Goal: Information Seeking & Learning: Compare options

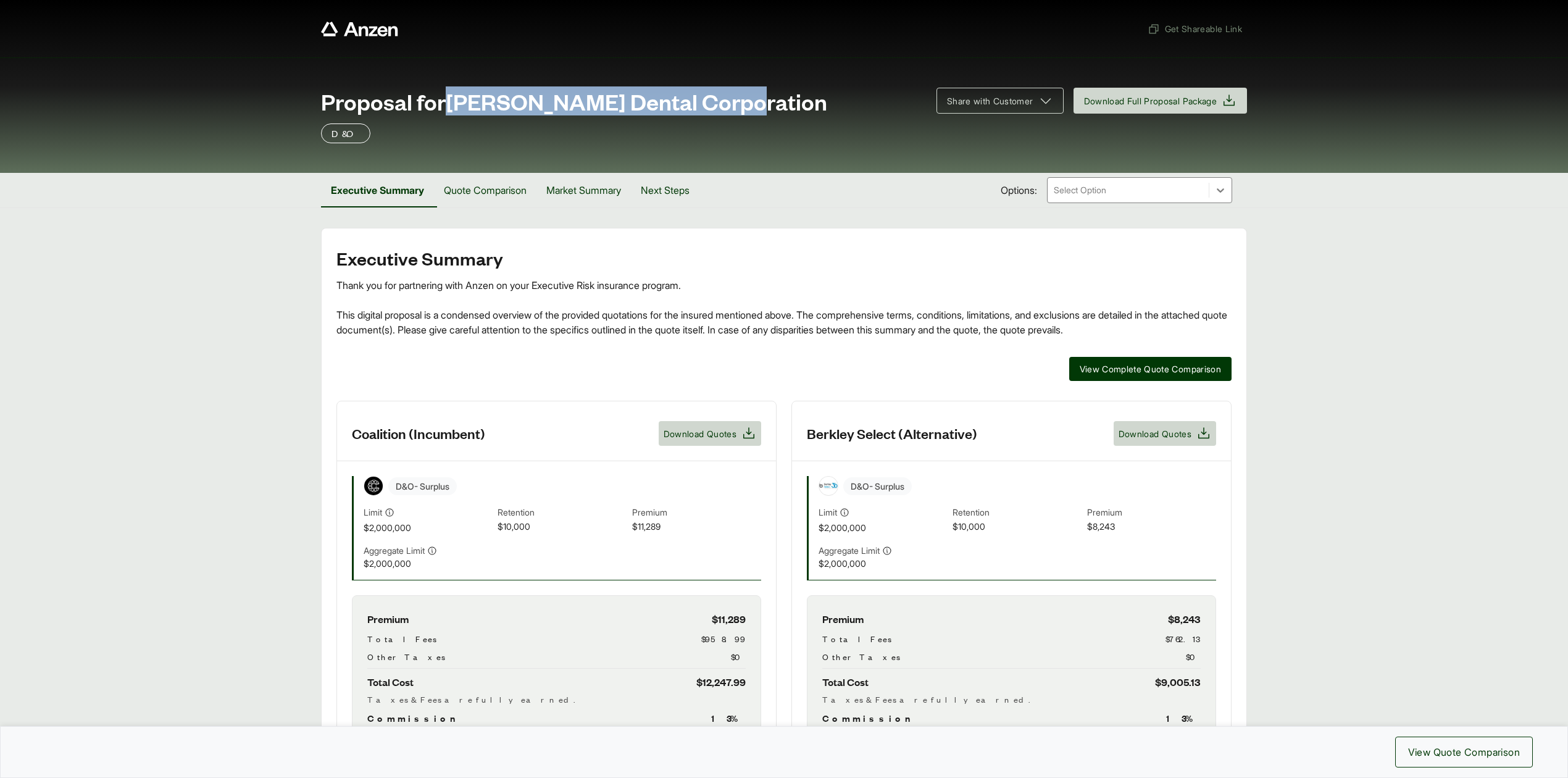
drag, startPoint x: 451, startPoint y: 99, endPoint x: 748, endPoint y: 102, distance: 297.0
click at [748, 102] on div "Proposal for [PERSON_NAME] Dental Corporation" at bounding box center [621, 101] width 601 height 24
copy span "[PERSON_NAME] Dental Corporation"
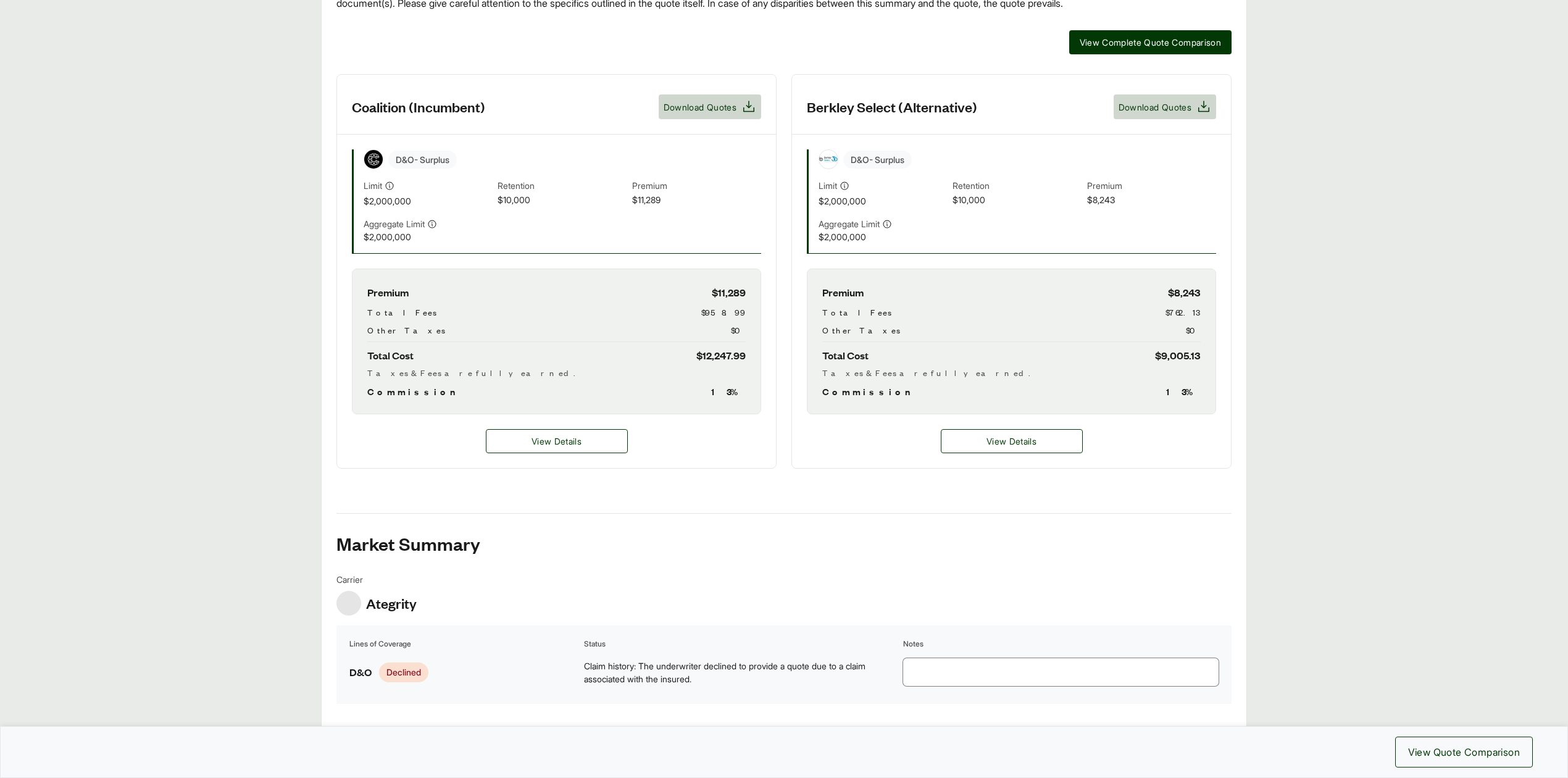
scroll to position [329, 0]
click at [593, 449] on button "View Details" at bounding box center [556, 439] width 142 height 24
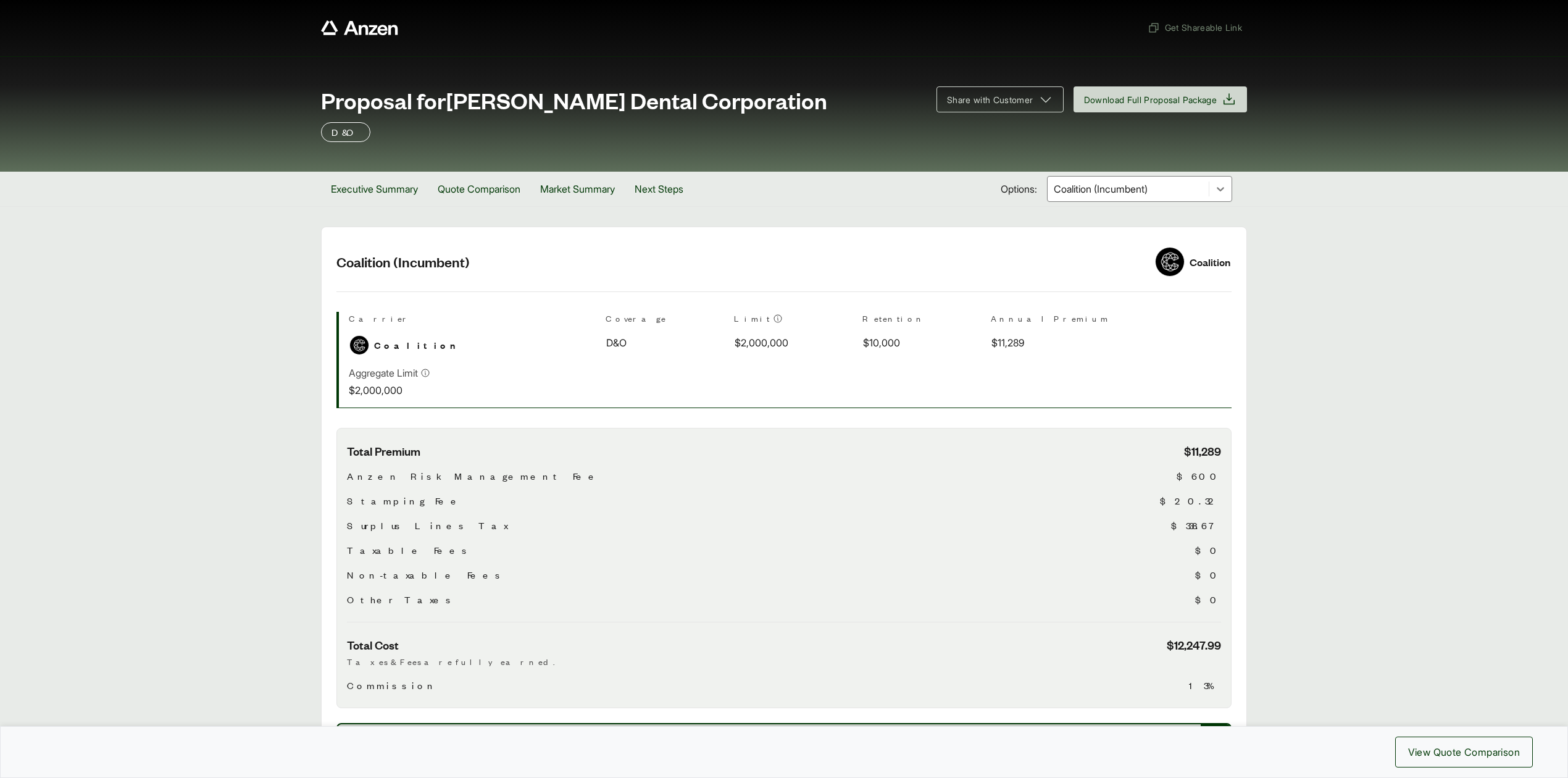
scroll to position [1, 0]
click at [1096, 193] on div at bounding box center [1128, 190] width 151 height 15
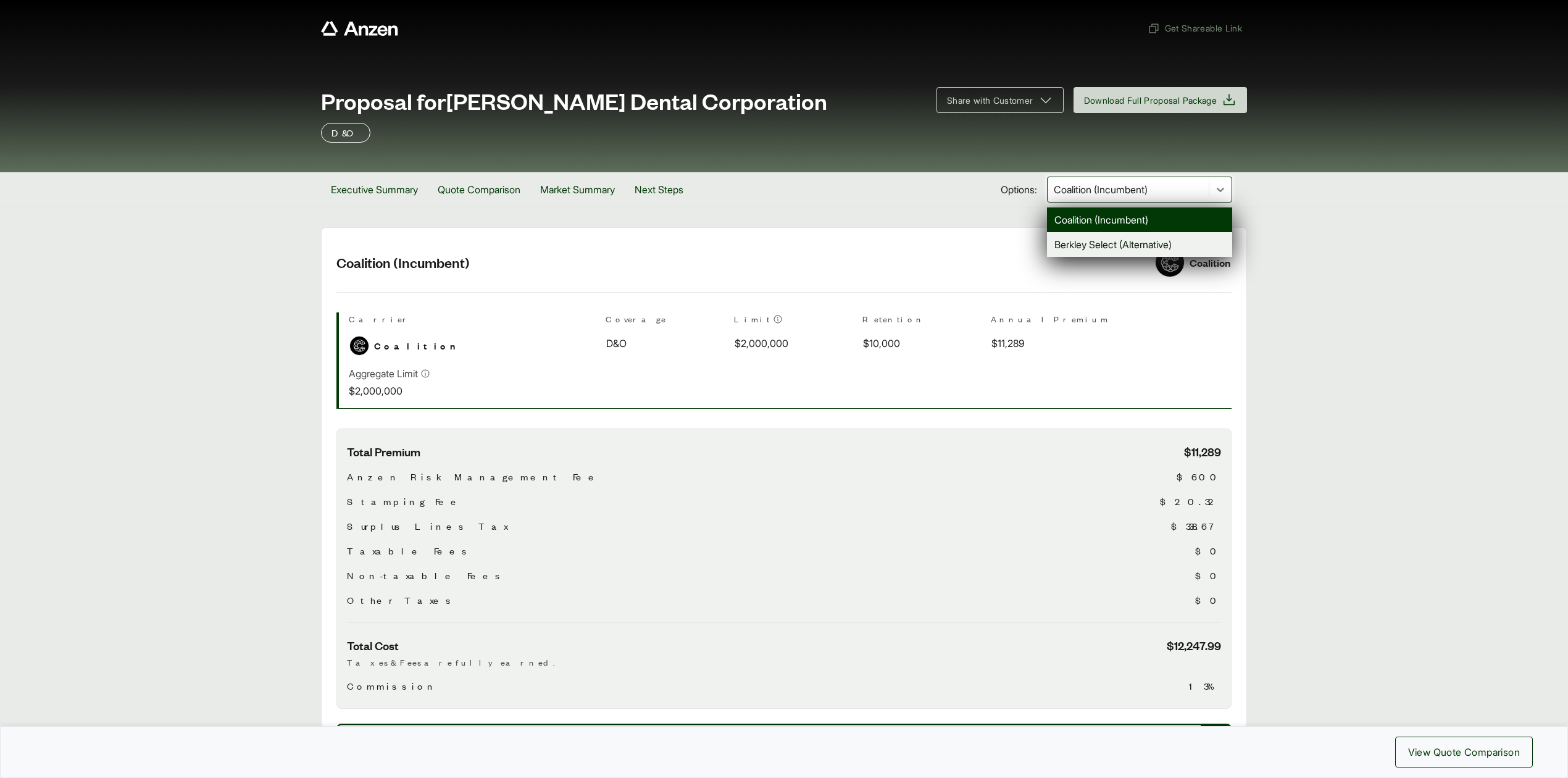
click at [1094, 245] on div "Berkley Select (Alternative)" at bounding box center [1139, 244] width 185 height 24
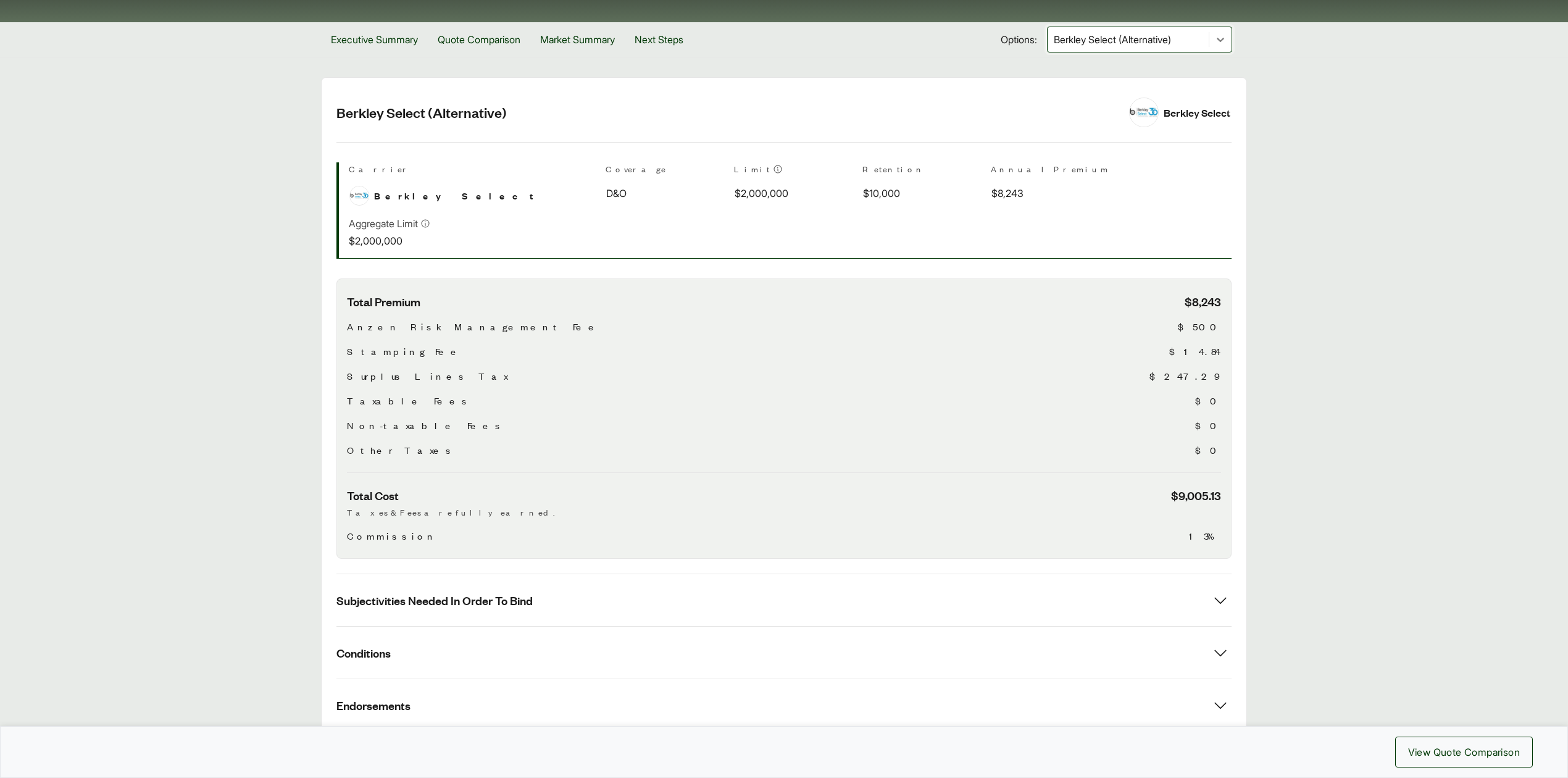
scroll to position [284, 0]
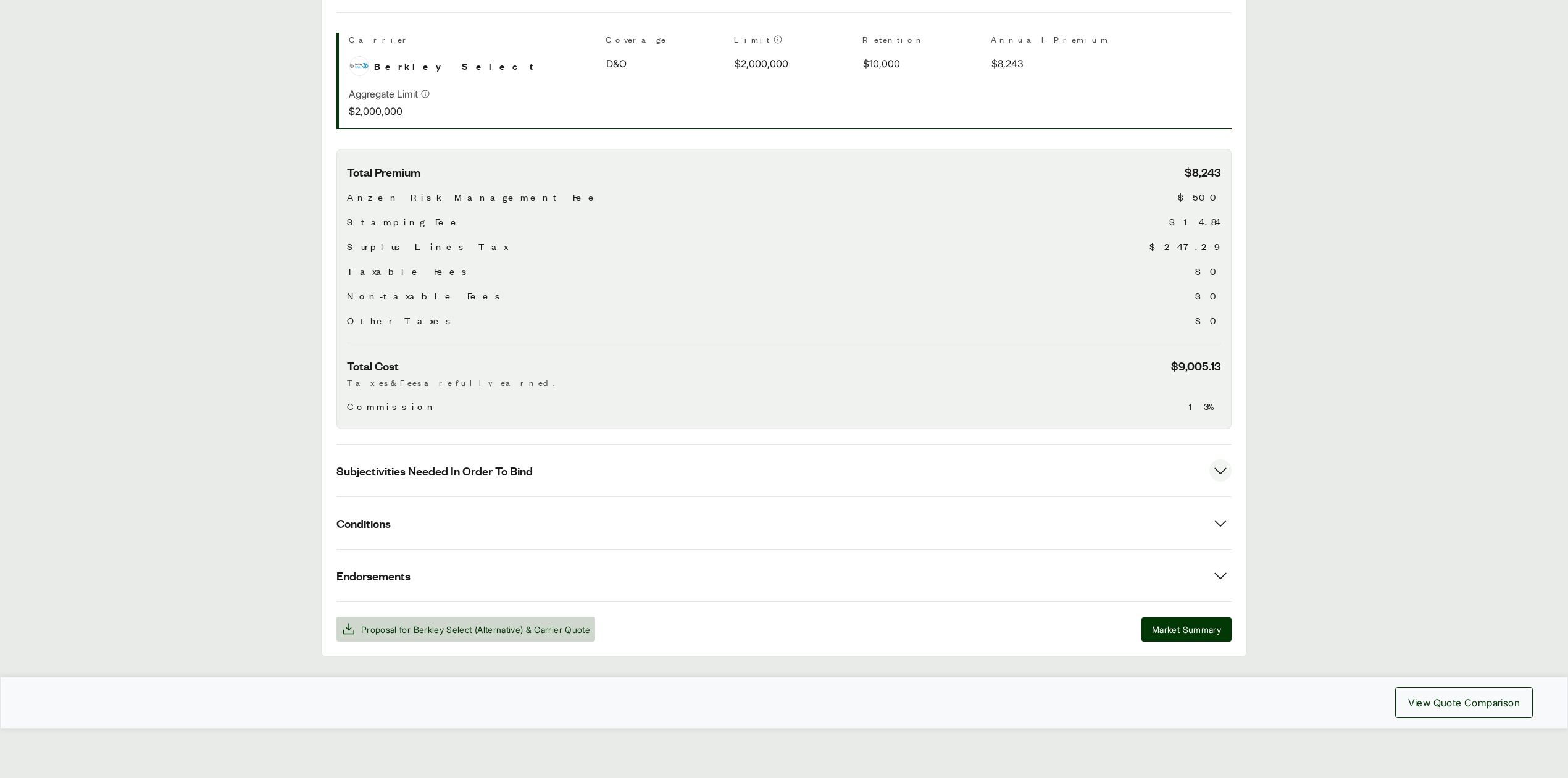
click at [616, 467] on button "Subjectivities Needed In Order To Bind" at bounding box center [784, 470] width 895 height 52
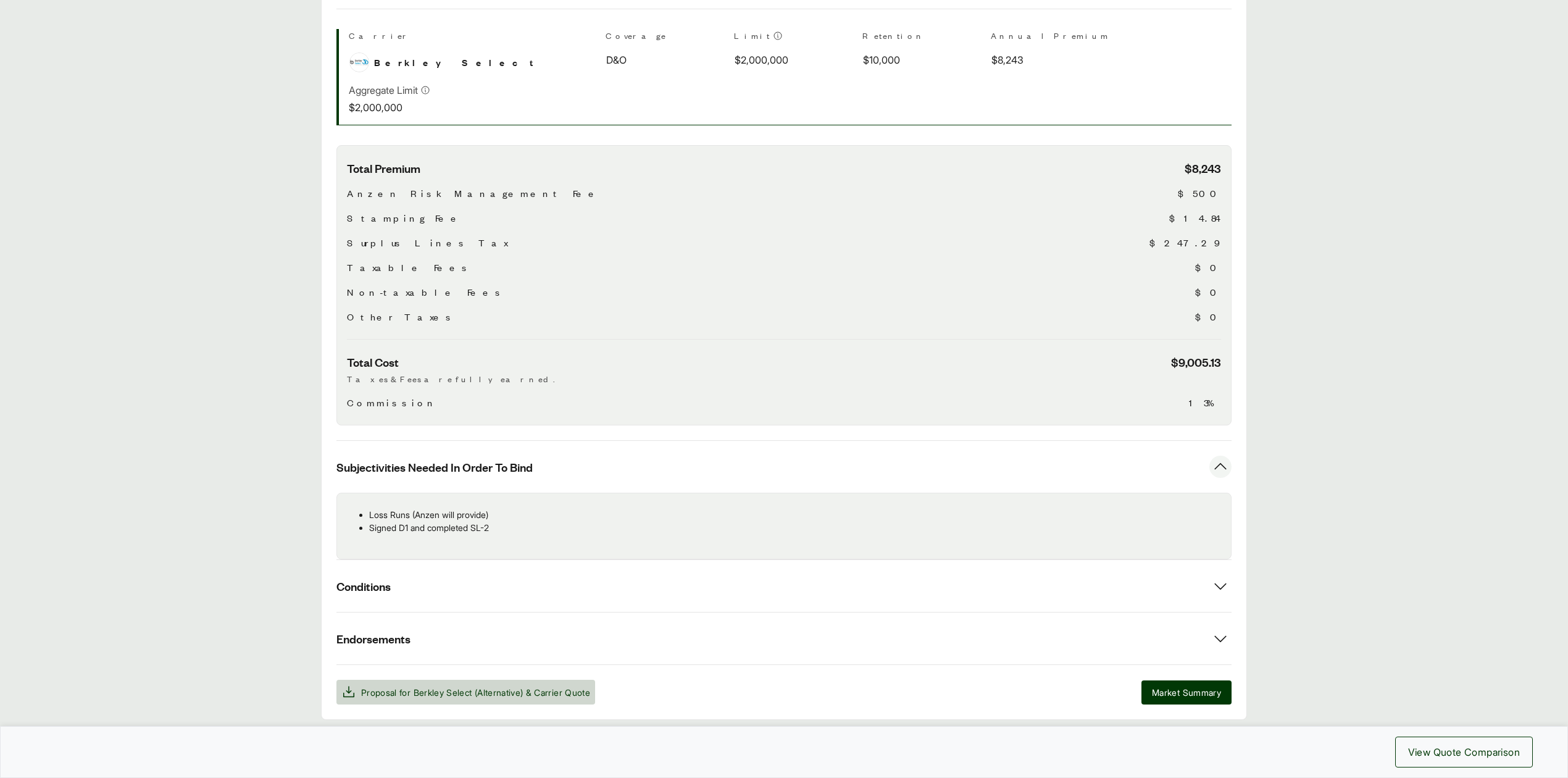
click at [616, 467] on button "Subjectivities Needed In Order To Bind" at bounding box center [784, 467] width 895 height 52
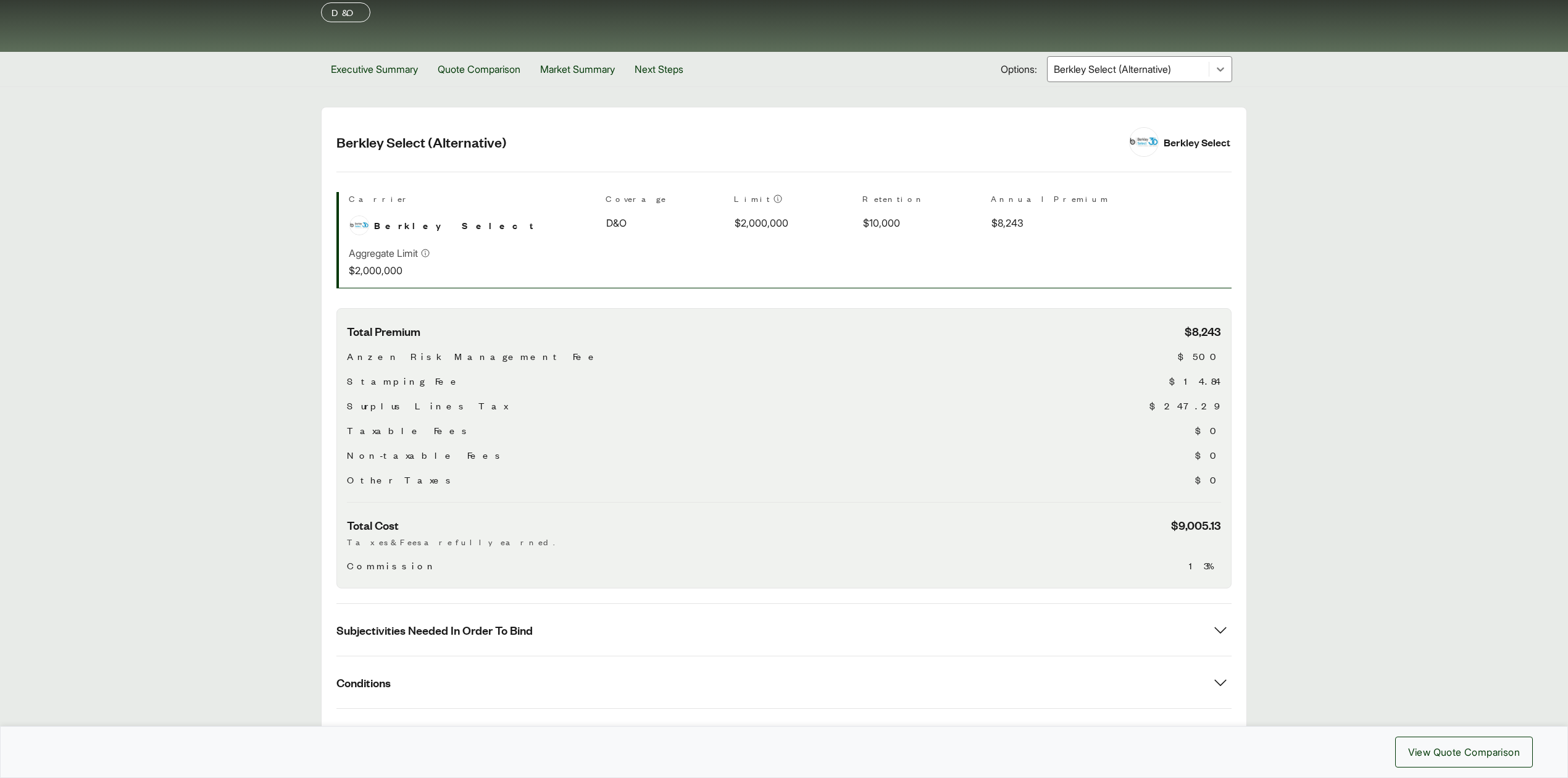
scroll to position [120, 0]
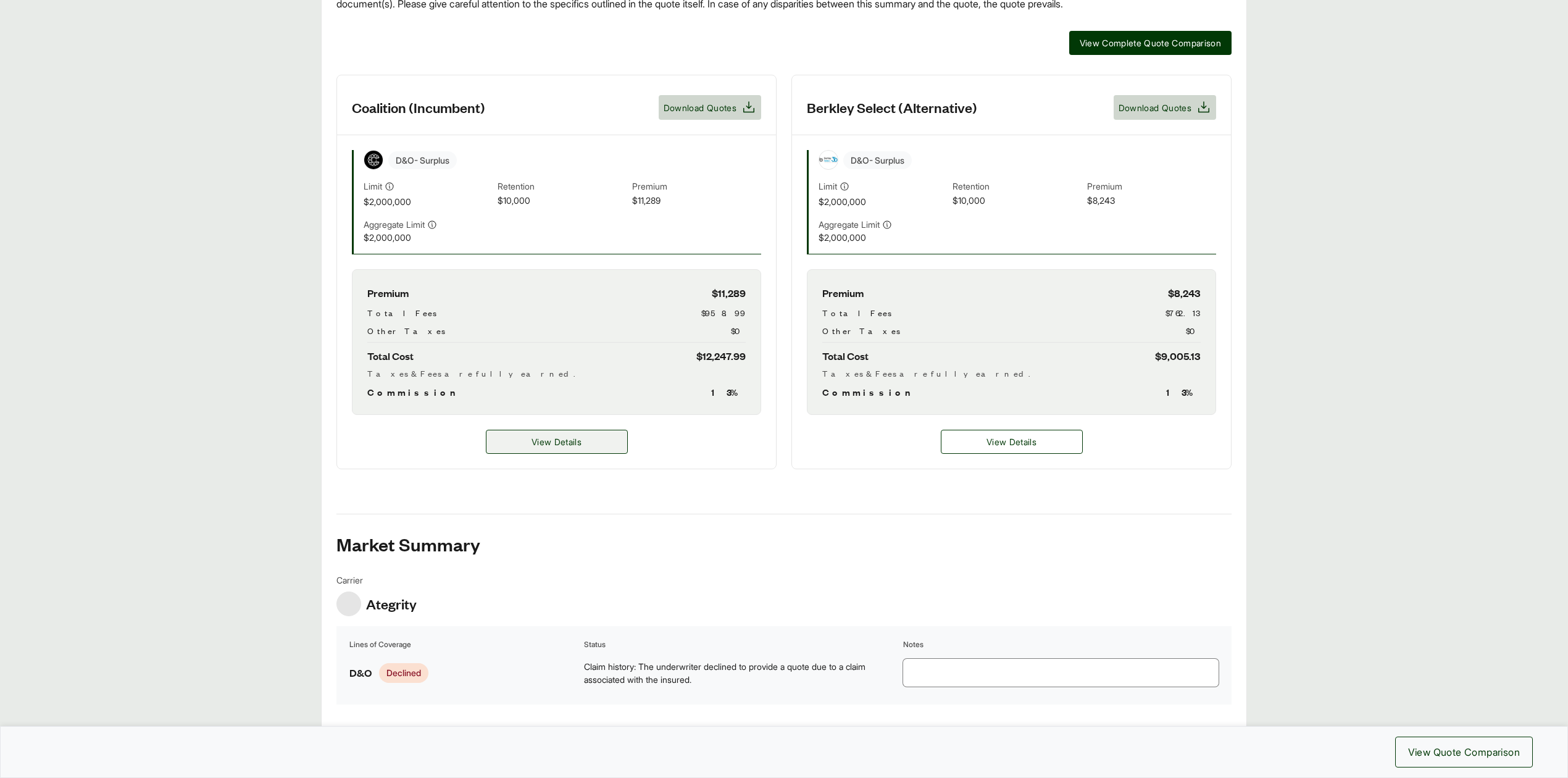
scroll to position [327, 0]
click at [585, 444] on button "View Details" at bounding box center [556, 441] width 142 height 24
click at [561, 446] on span "View Details" at bounding box center [556, 440] width 50 height 13
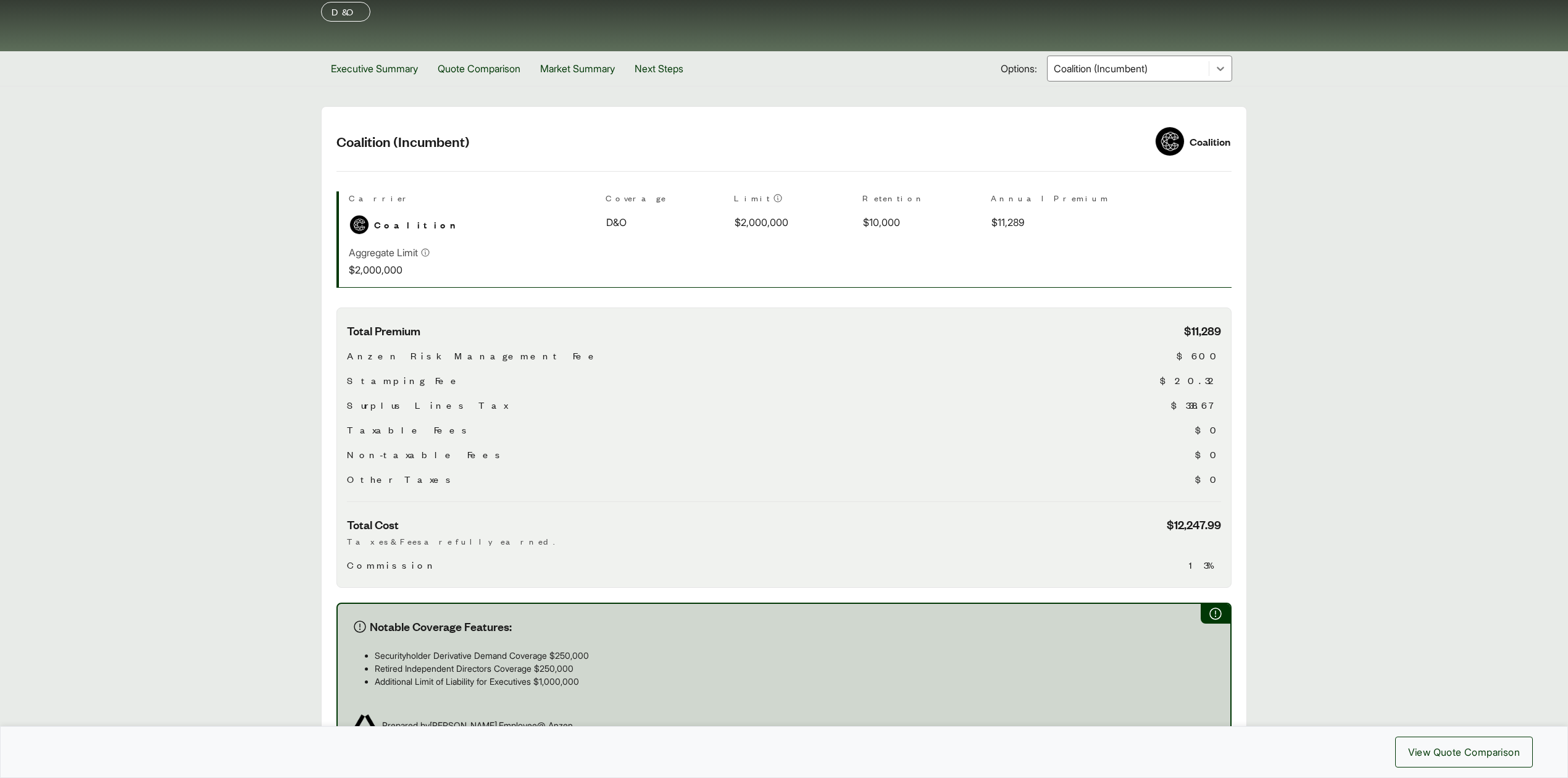
scroll to position [121, 0]
click at [1147, 63] on div at bounding box center [1128, 69] width 151 height 15
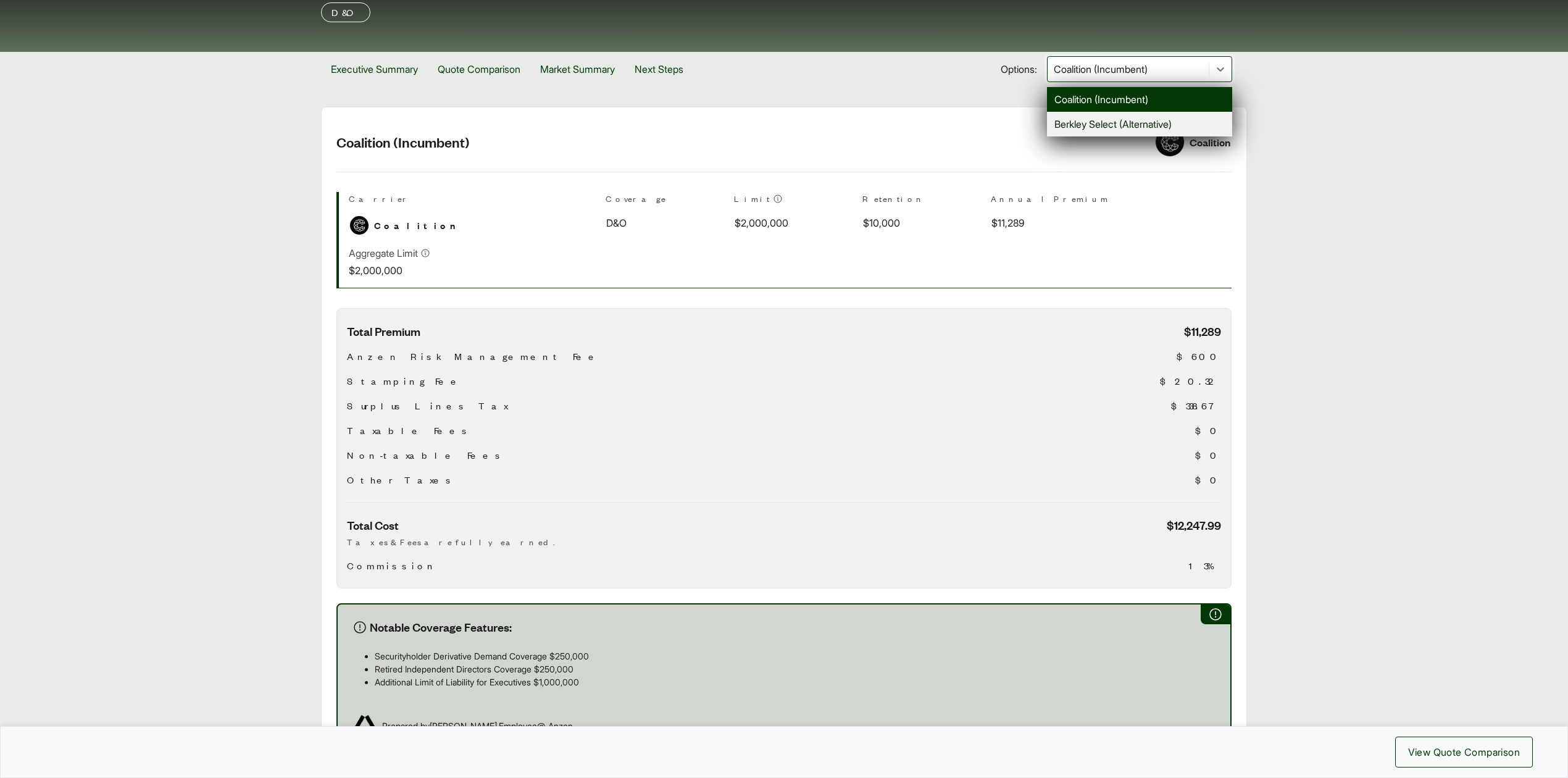
click at [1097, 125] on div "Berkley Select (Alternative)" at bounding box center [1139, 124] width 185 height 24
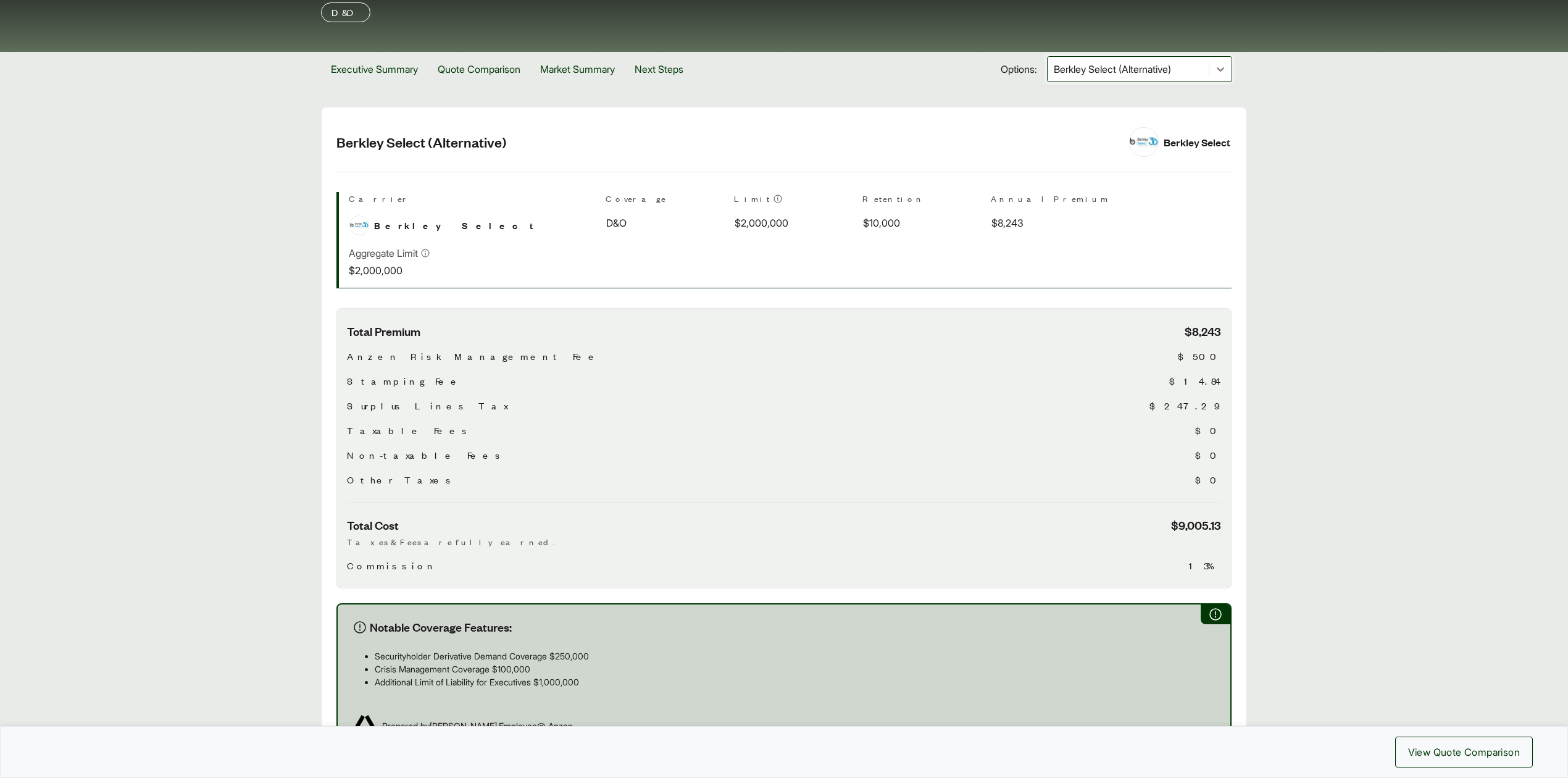
click at [1089, 72] on div at bounding box center [1128, 69] width 151 height 15
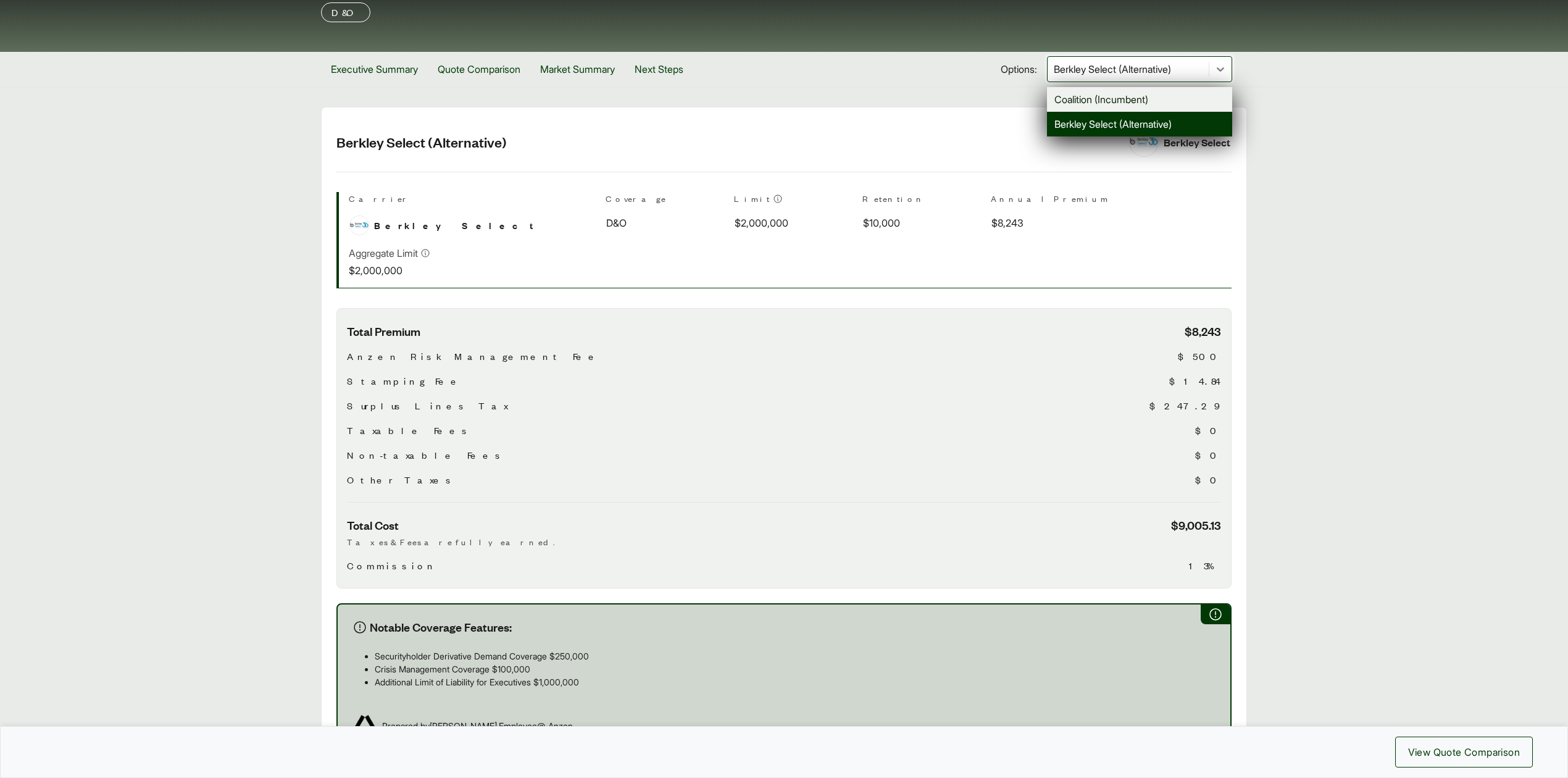
click at [1093, 99] on div "Coalition (Incumbent)" at bounding box center [1139, 99] width 185 height 24
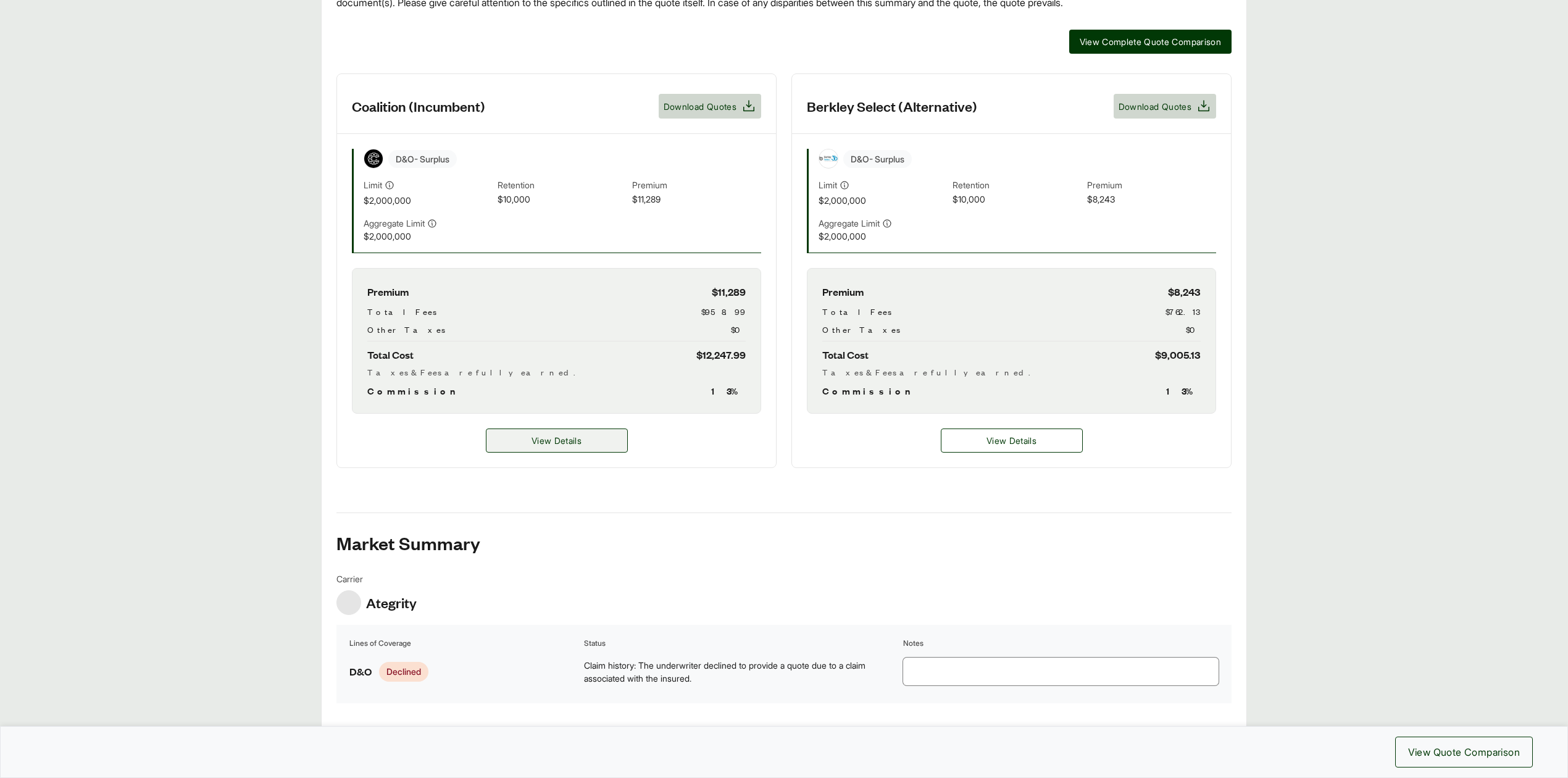
scroll to position [329, 0]
click at [548, 440] on span "View Details" at bounding box center [556, 439] width 50 height 13
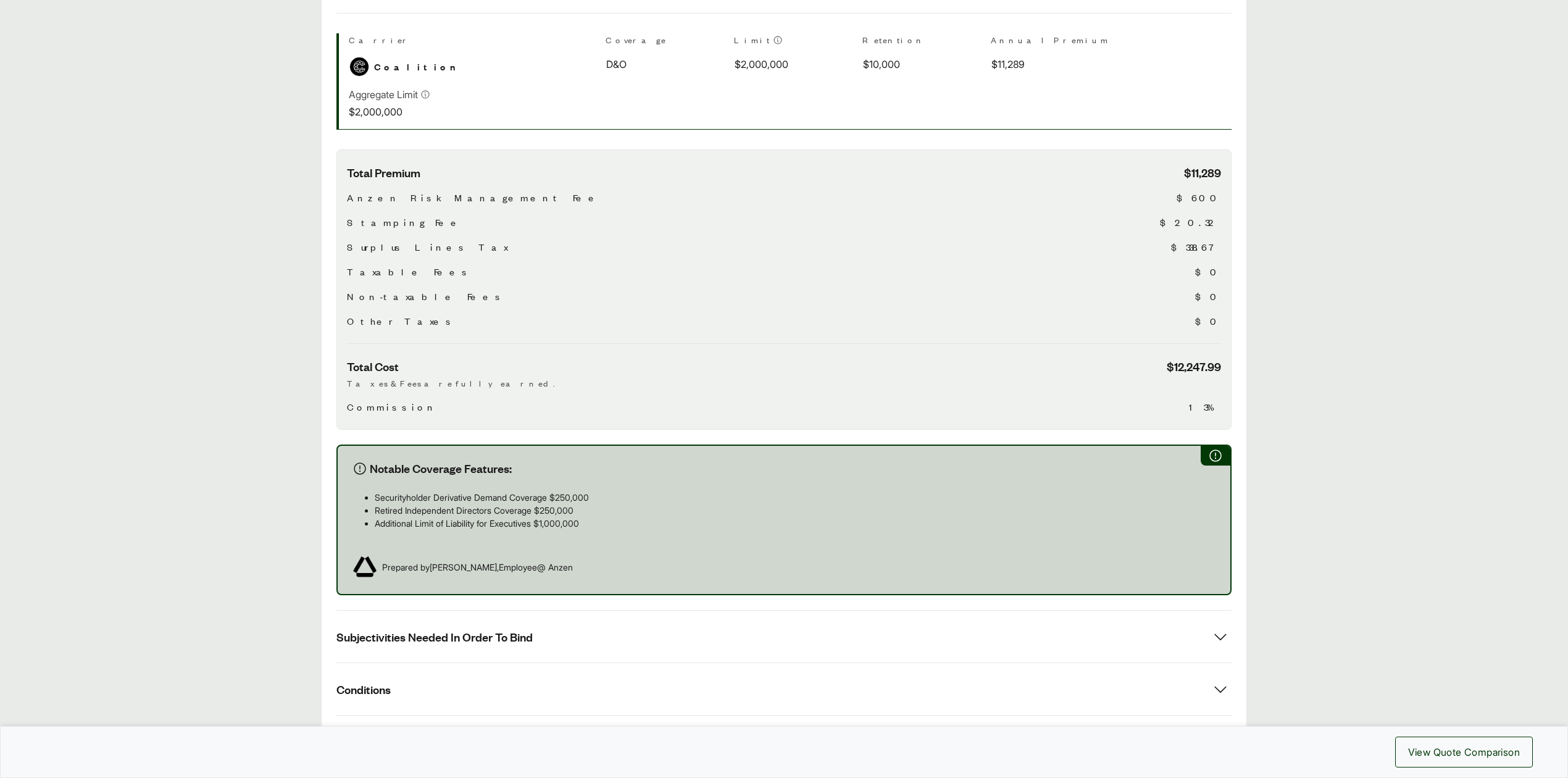
scroll to position [448, 0]
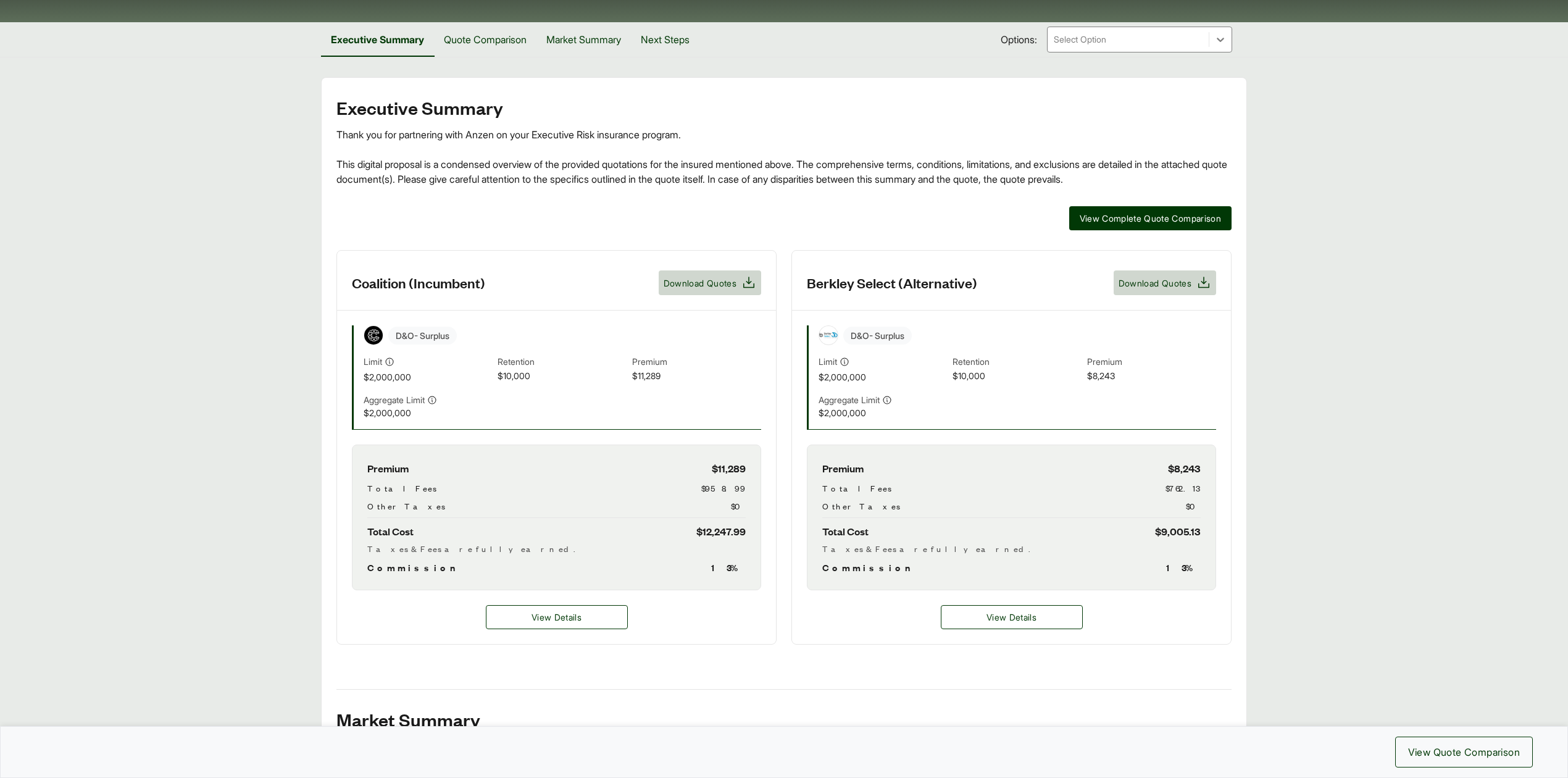
scroll to position [411, 0]
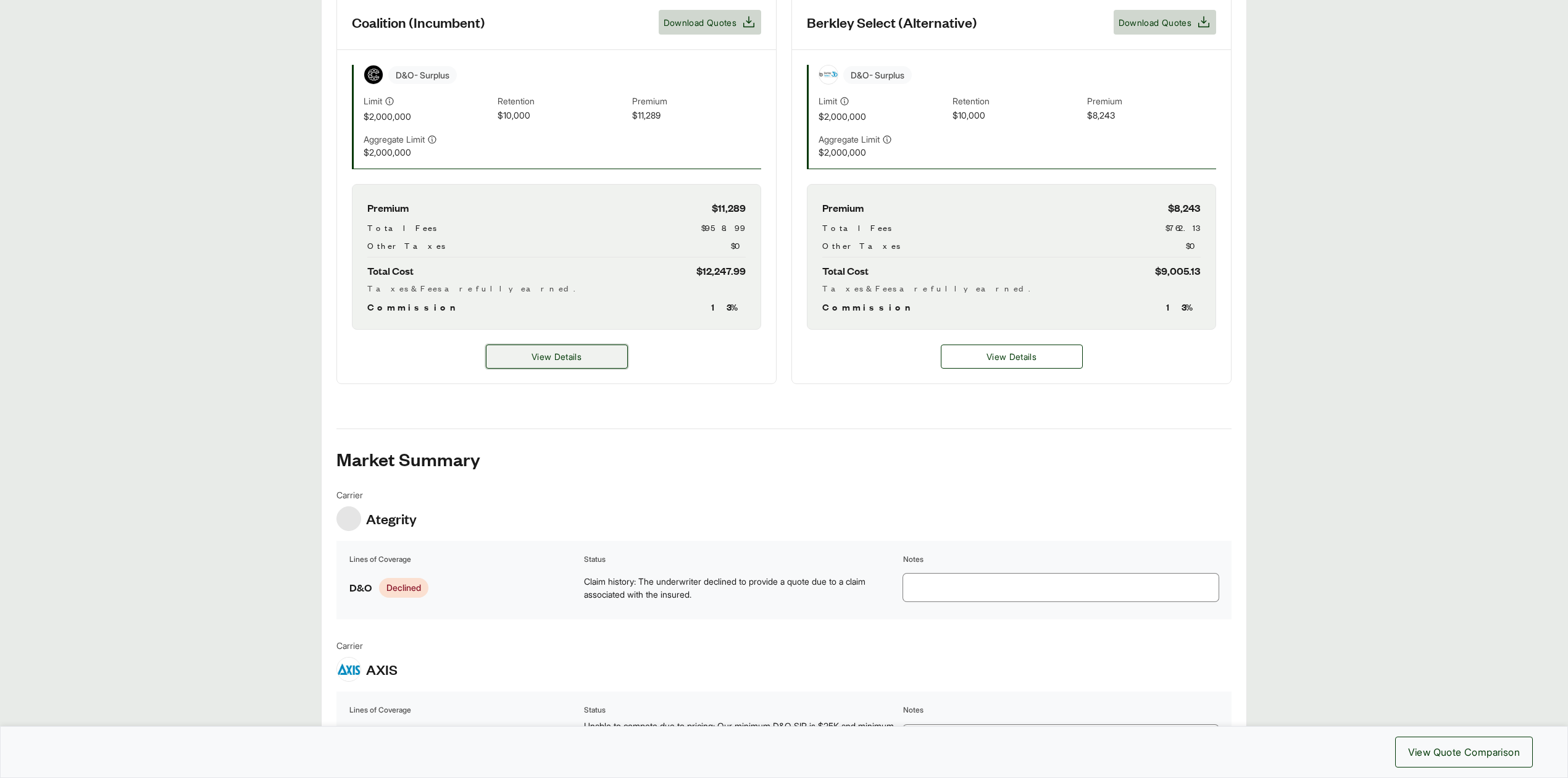
click at [536, 366] on button "View Details" at bounding box center [556, 357] width 142 height 24
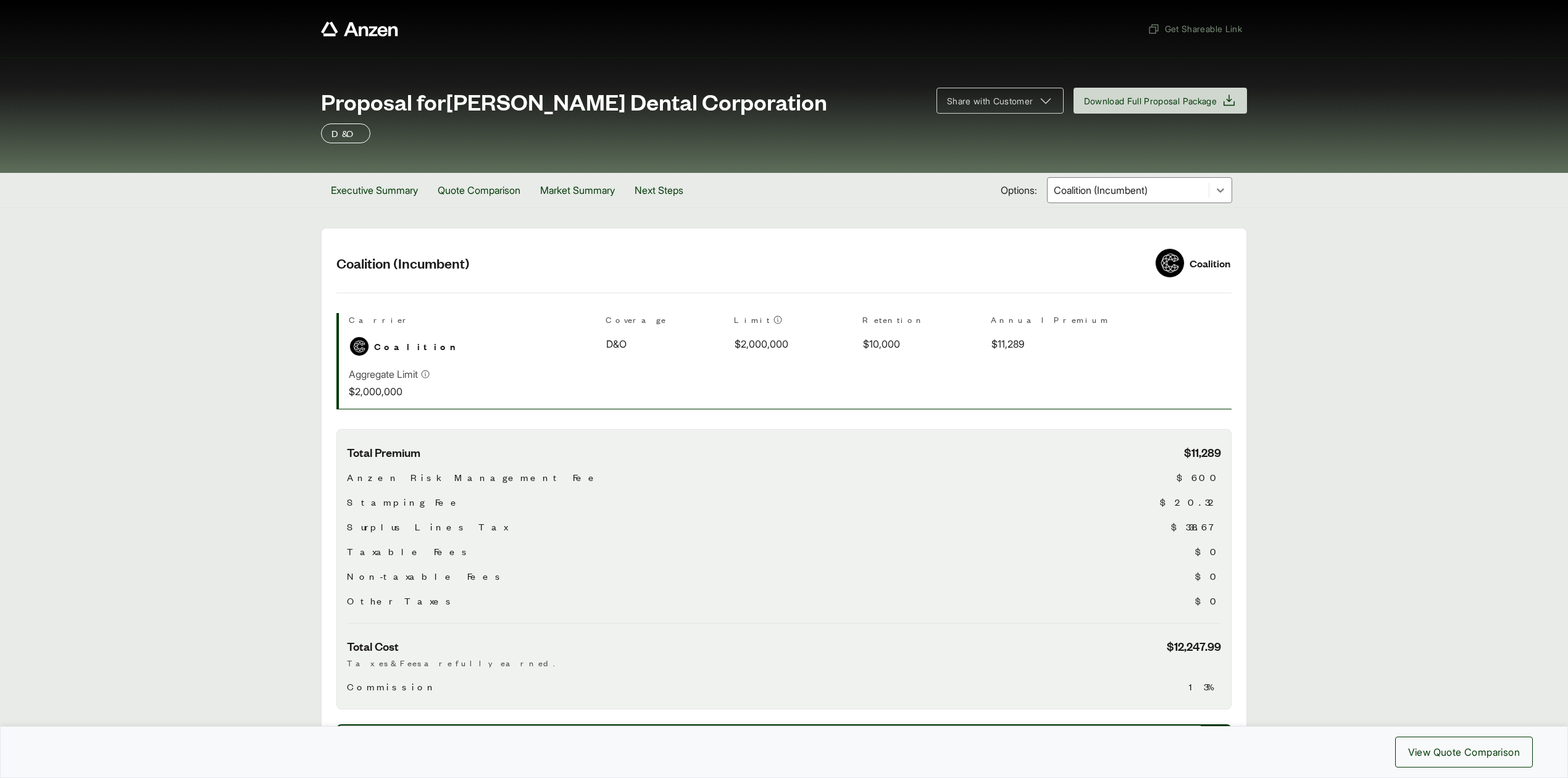
click at [1121, 193] on div at bounding box center [1128, 190] width 151 height 15
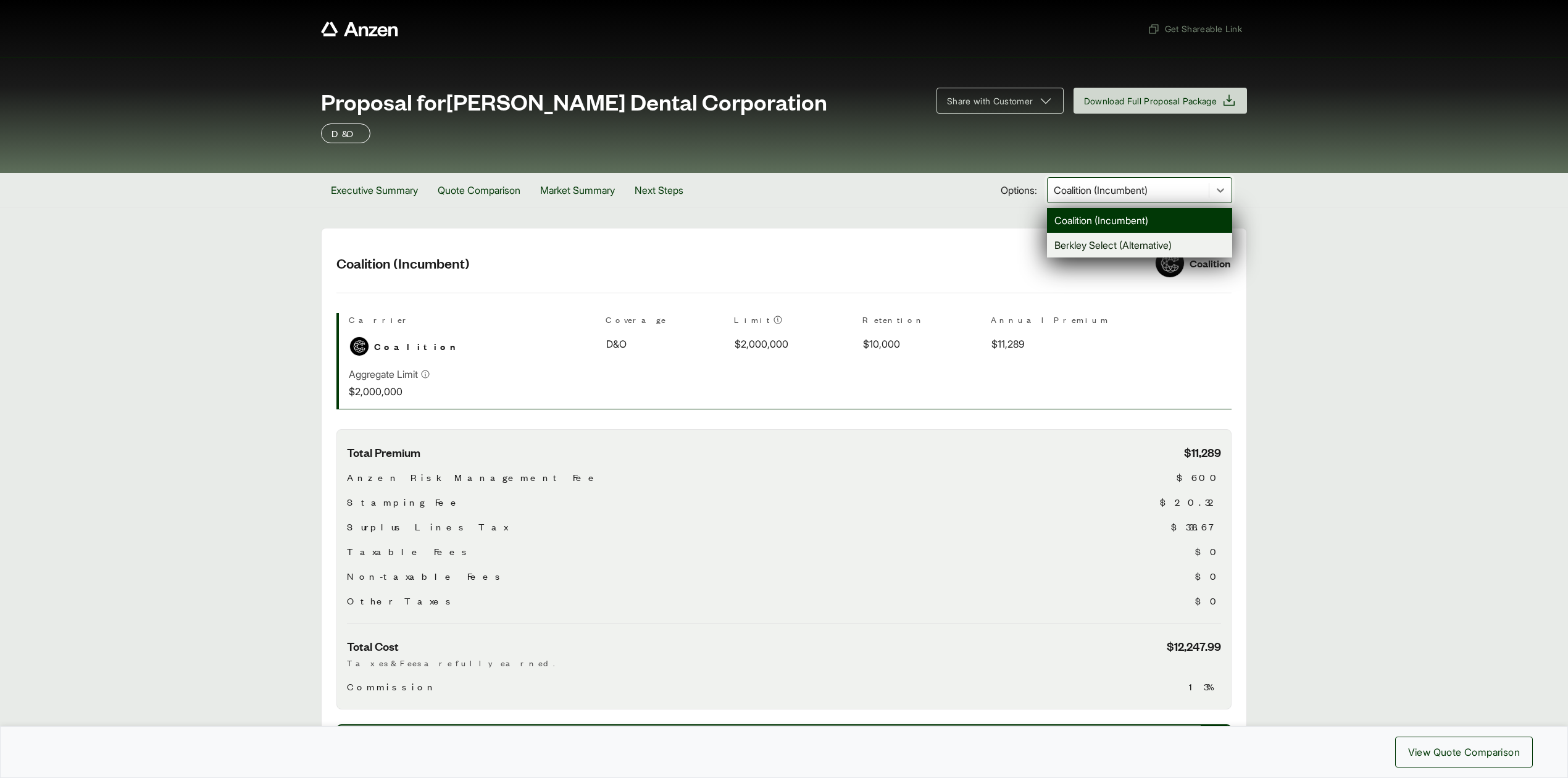
click at [1107, 243] on div "Berkley Select (Alternative)" at bounding box center [1139, 245] width 185 height 24
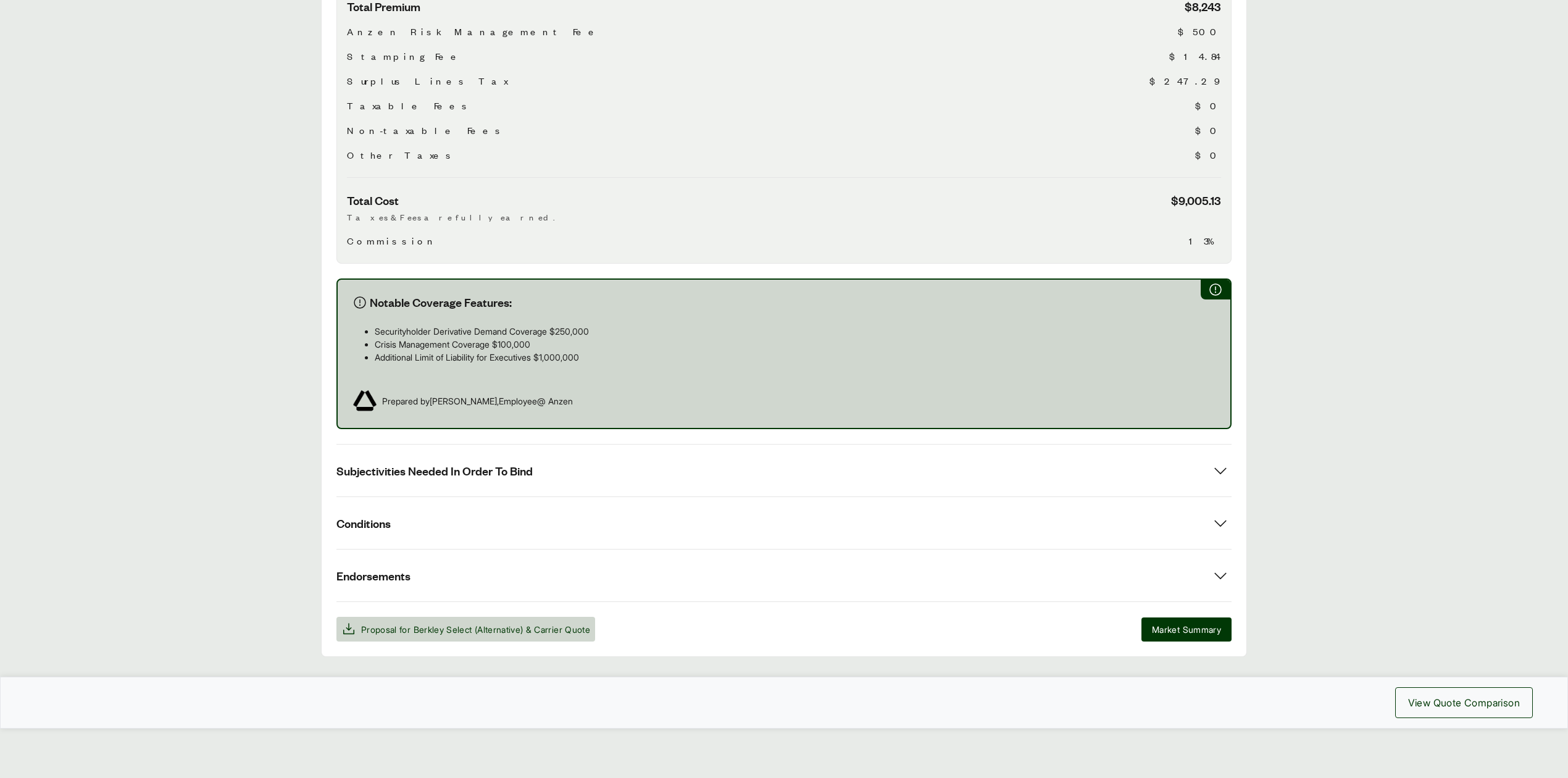
scroll to position [448, 0]
click at [767, 469] on button "Subjectivities Needed In Order To Bind" at bounding box center [784, 470] width 895 height 52
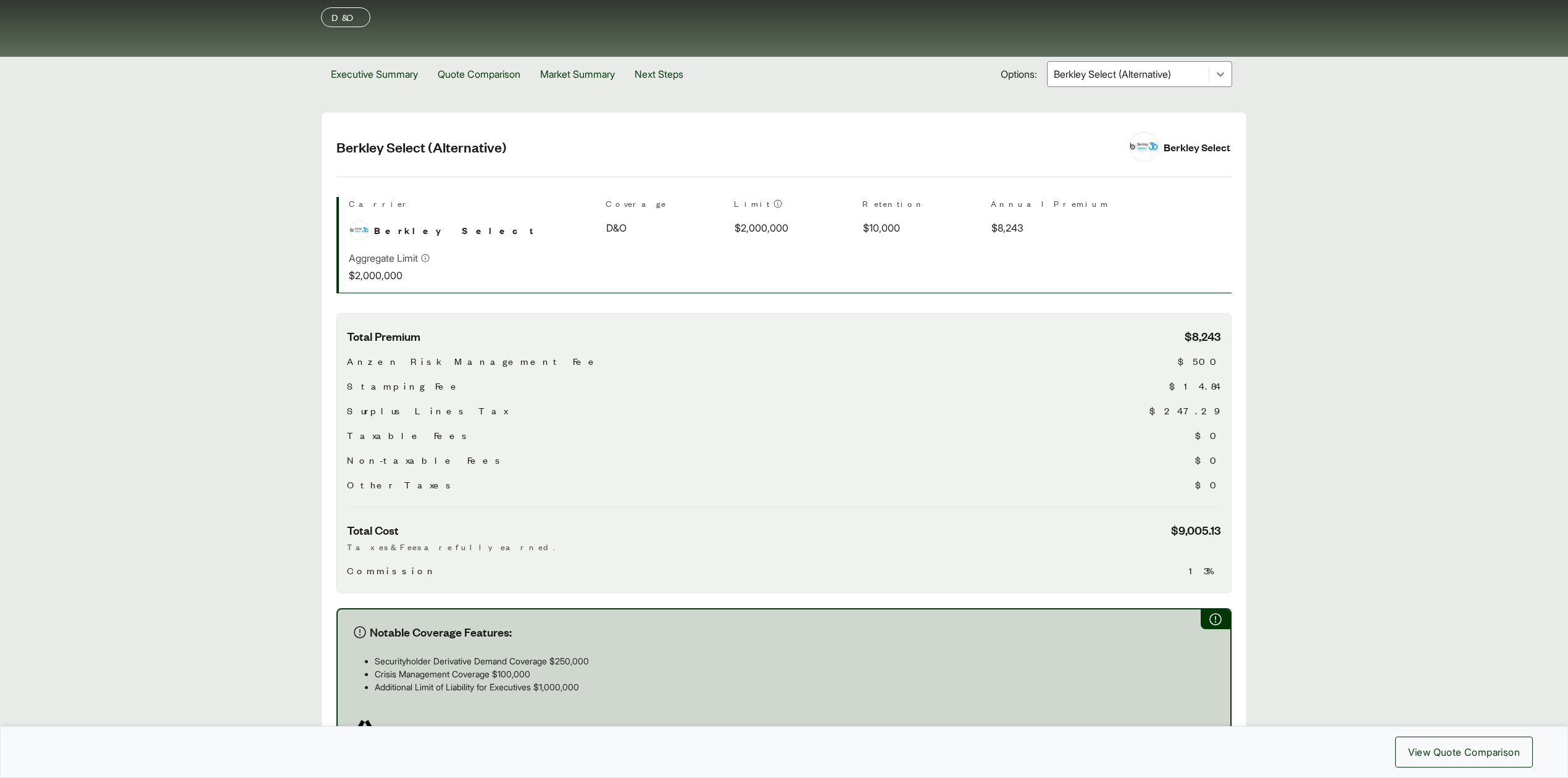
scroll to position [0, 0]
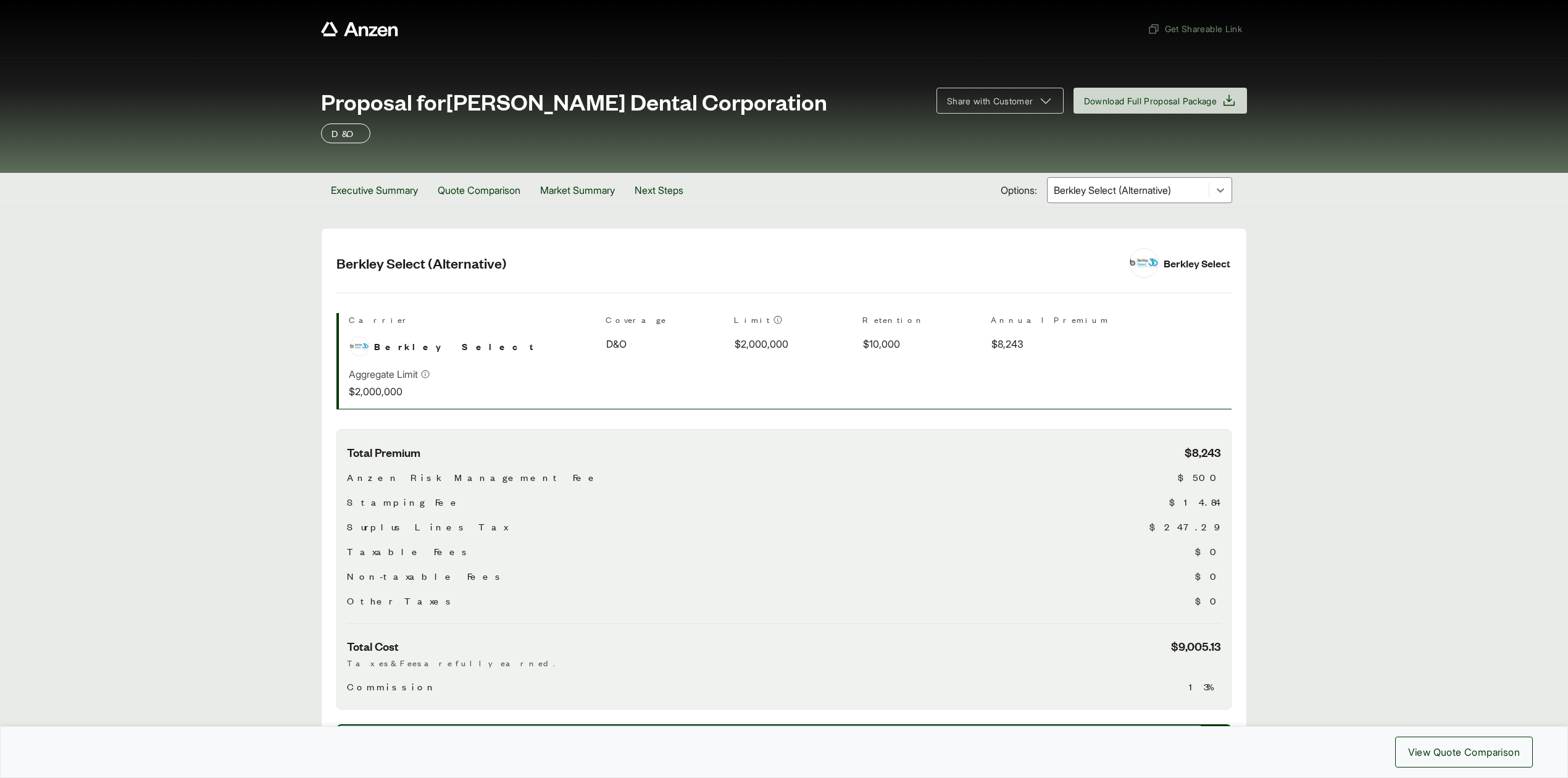
click at [1142, 191] on div at bounding box center [1128, 190] width 151 height 15
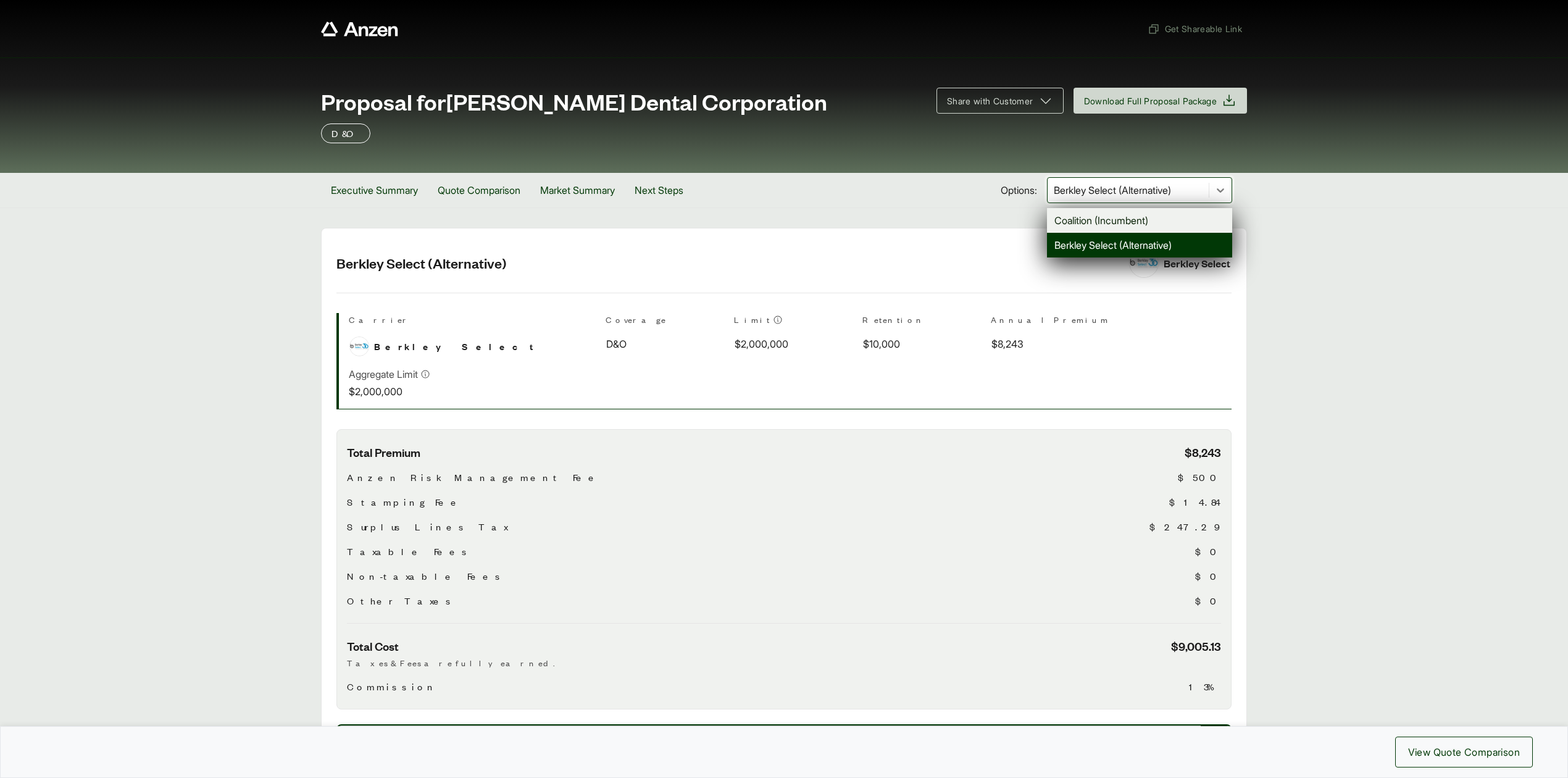
click at [1090, 225] on div "Coalition (Incumbent)" at bounding box center [1139, 220] width 185 height 24
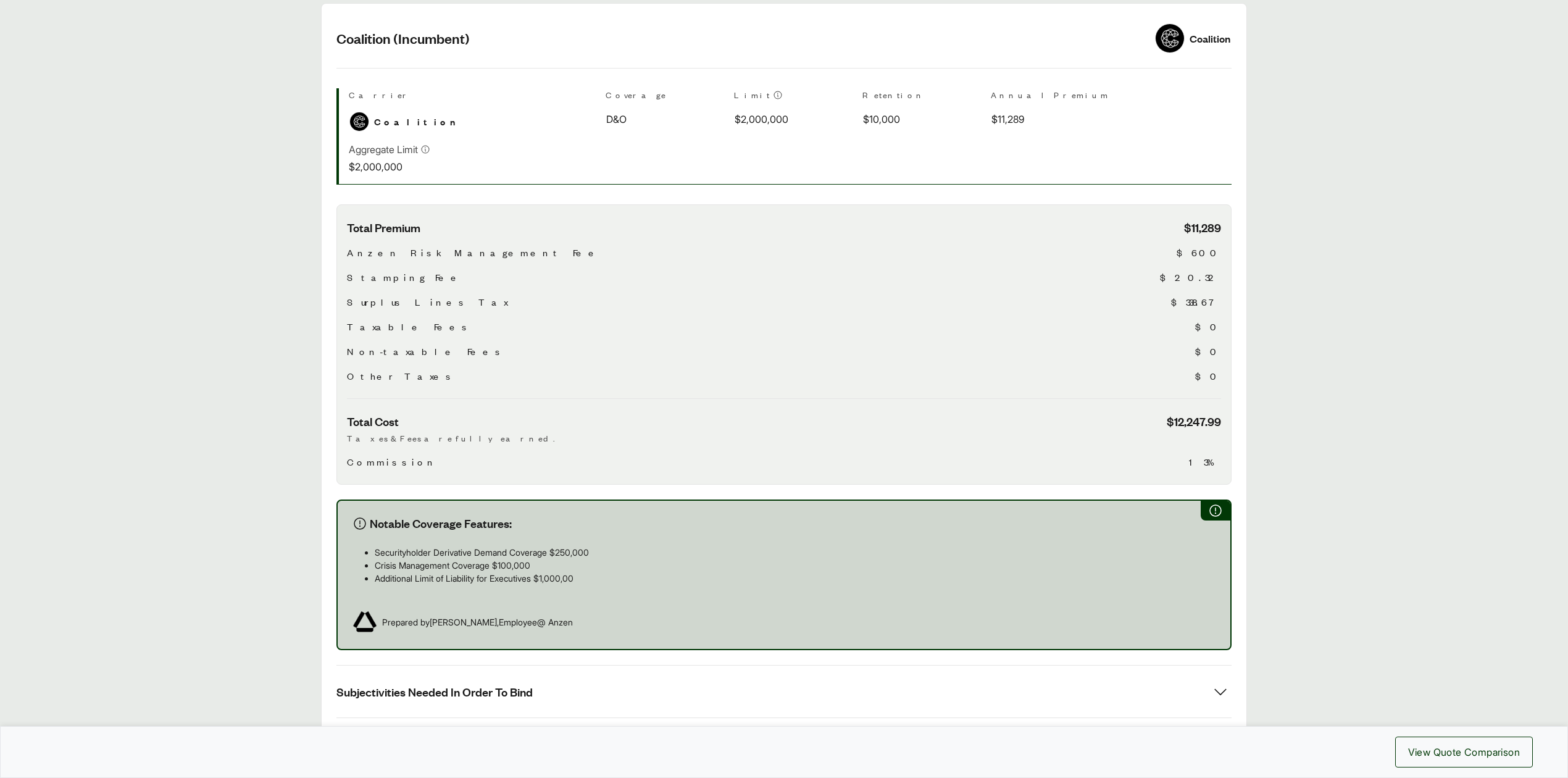
scroll to position [329, 0]
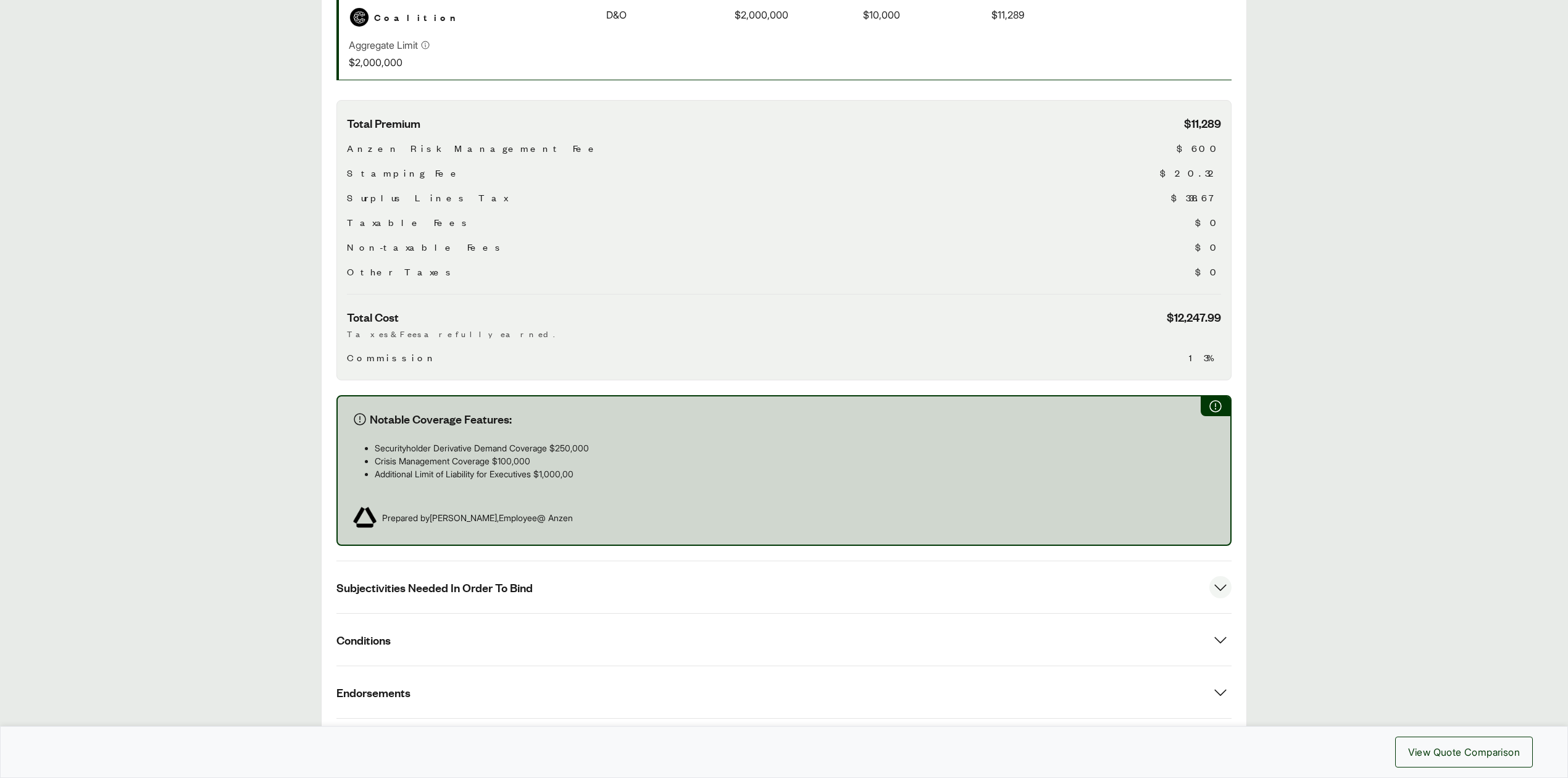
click at [497, 585] on span "Subjectivities Needed In Order To Bind" at bounding box center [434, 587] width 196 height 16
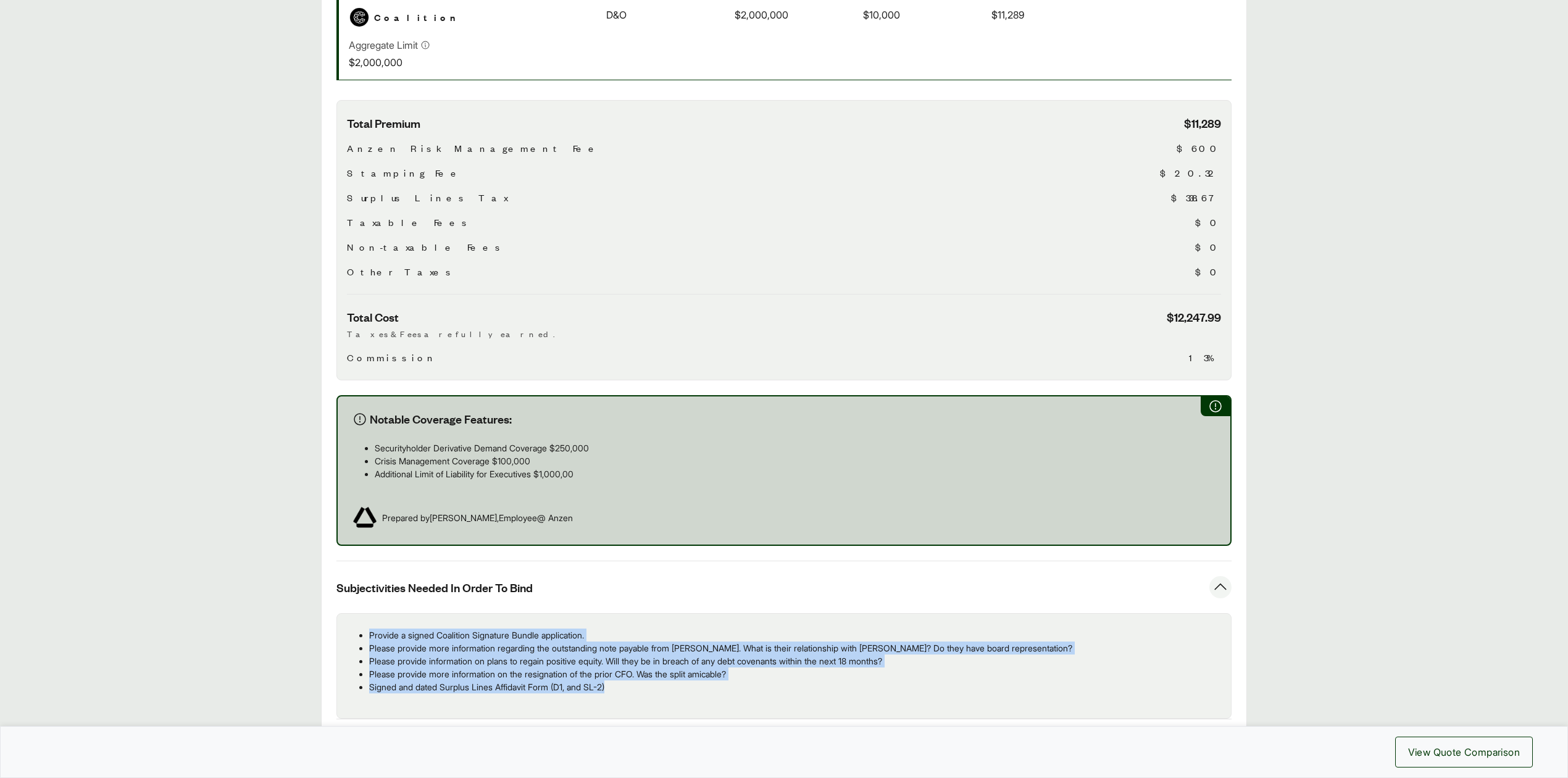
drag, startPoint x: 371, startPoint y: 633, endPoint x: 642, endPoint y: 685, distance: 275.9
click at [642, 685] on ul "Provide a signed Coalition Signature Bundle application. Please provide more in…" at bounding box center [784, 661] width 874 height 65
copy ul "Provide a signed Coalition Signature Bundle application. Please provide more in…"
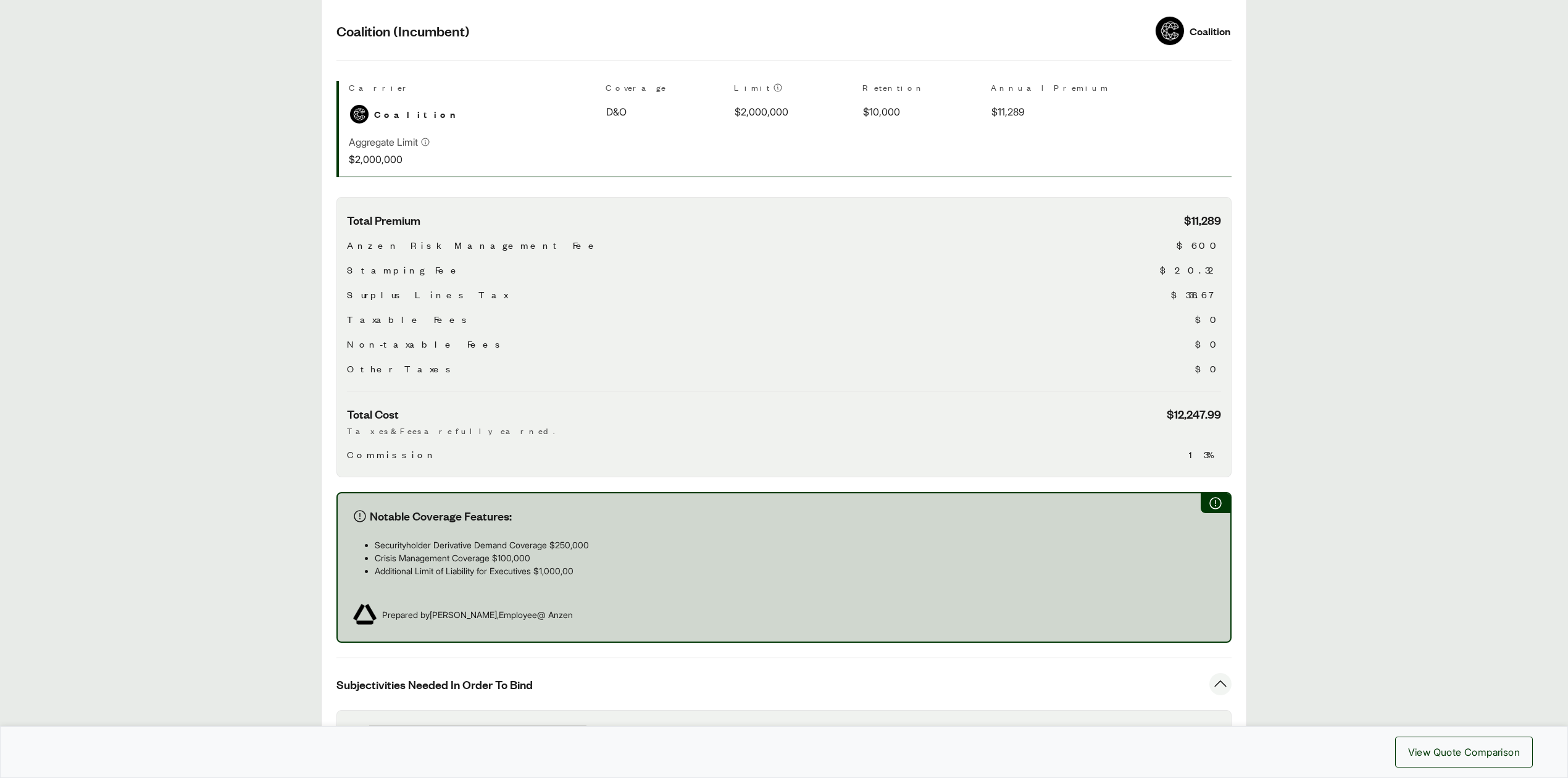
scroll to position [82, 0]
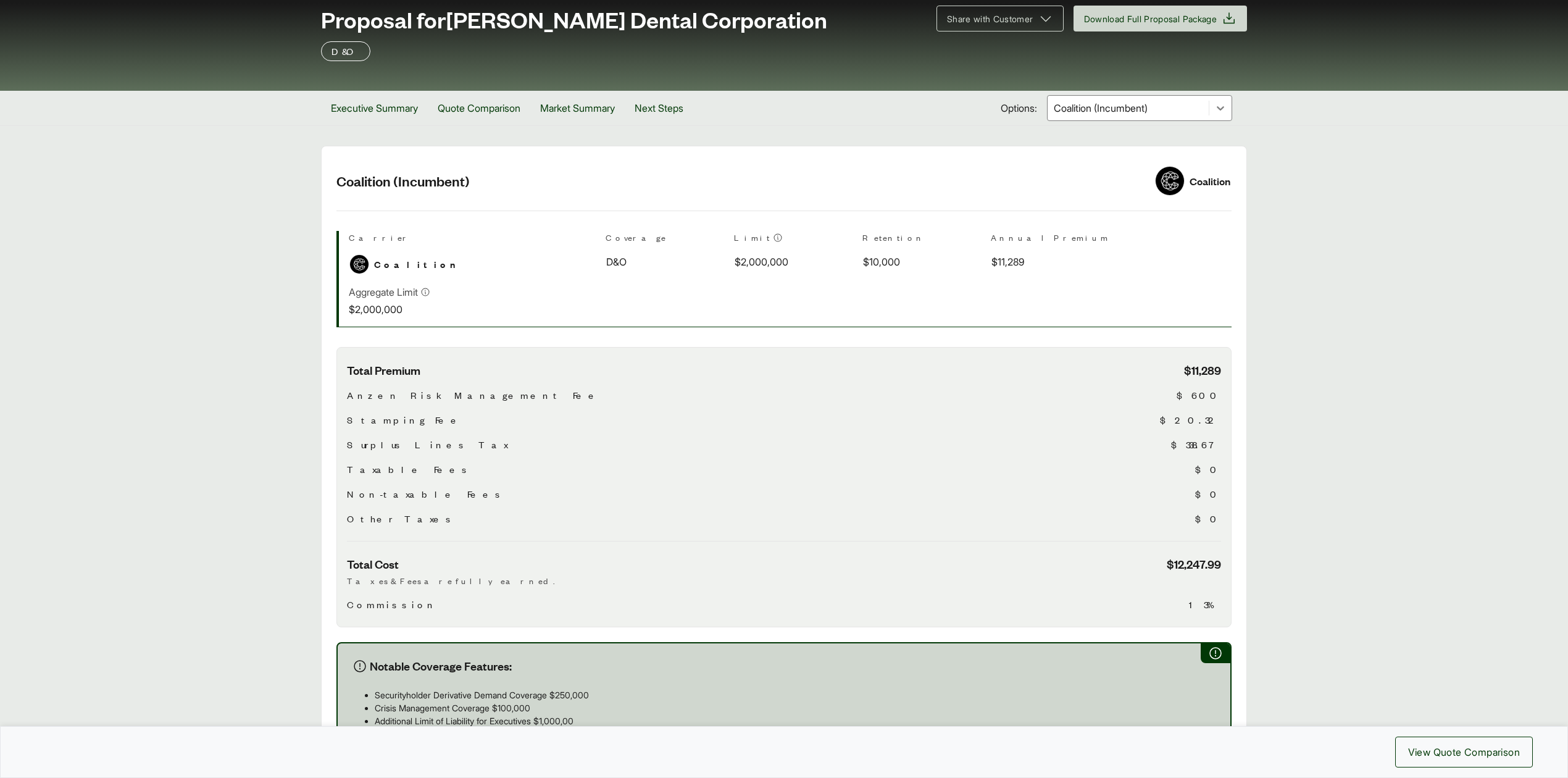
drag, startPoint x: 1102, startPoint y: 109, endPoint x: 1093, endPoint y: 124, distance: 17.5
click at [1102, 109] on div at bounding box center [1128, 108] width 151 height 15
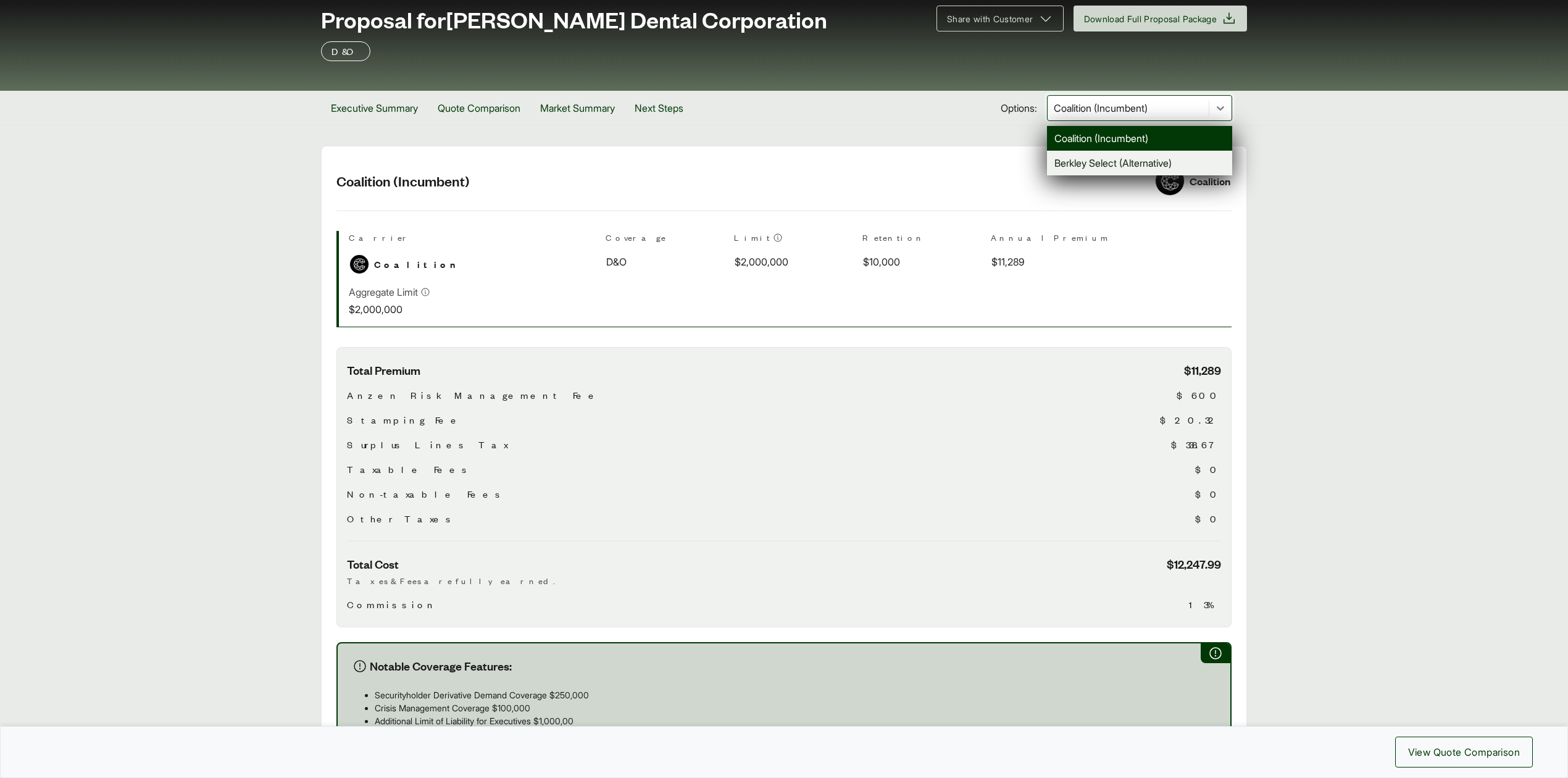
click at [1074, 171] on div "Berkley Select (Alternative)" at bounding box center [1139, 162] width 185 height 24
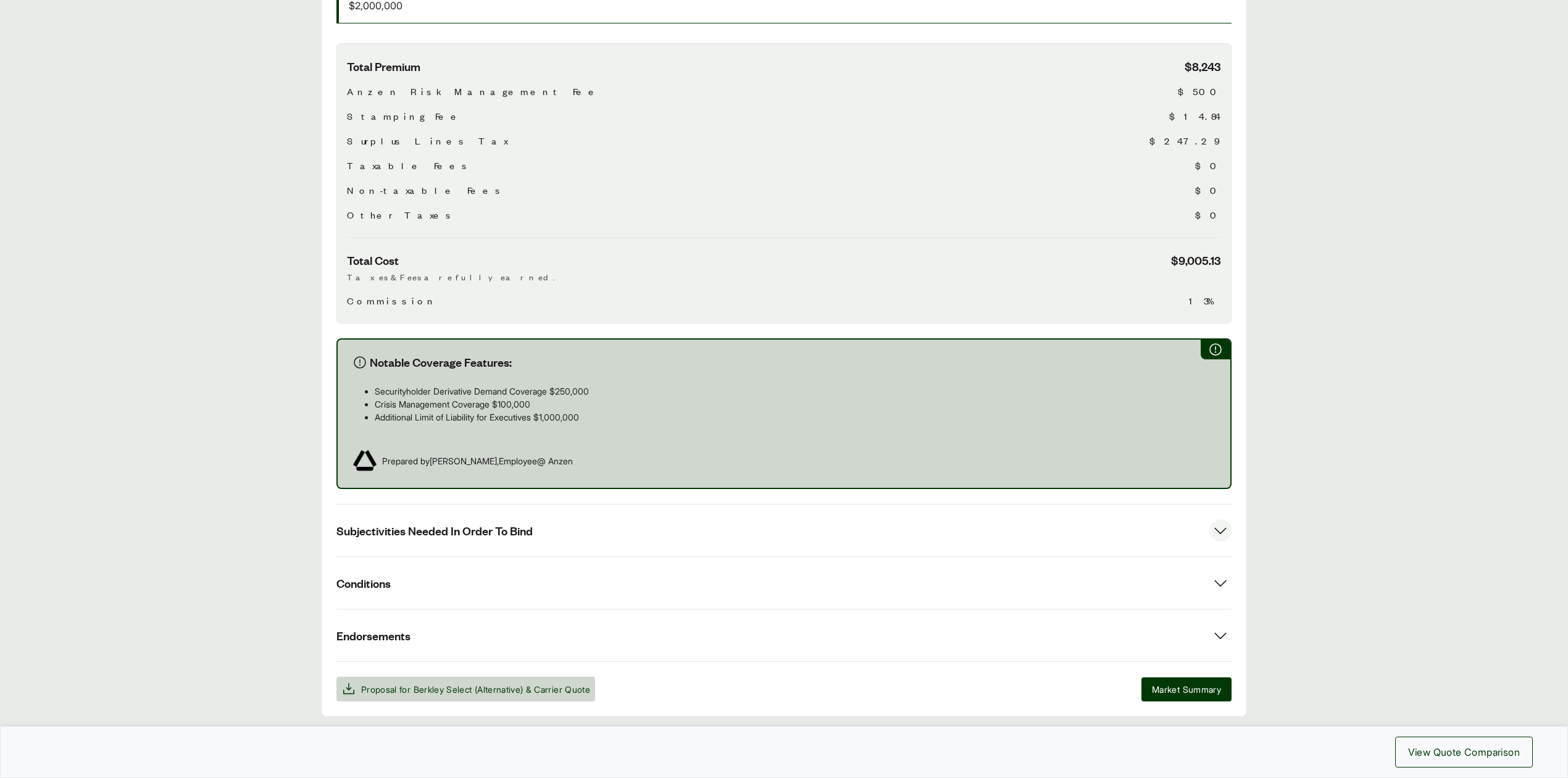
scroll to position [448, 0]
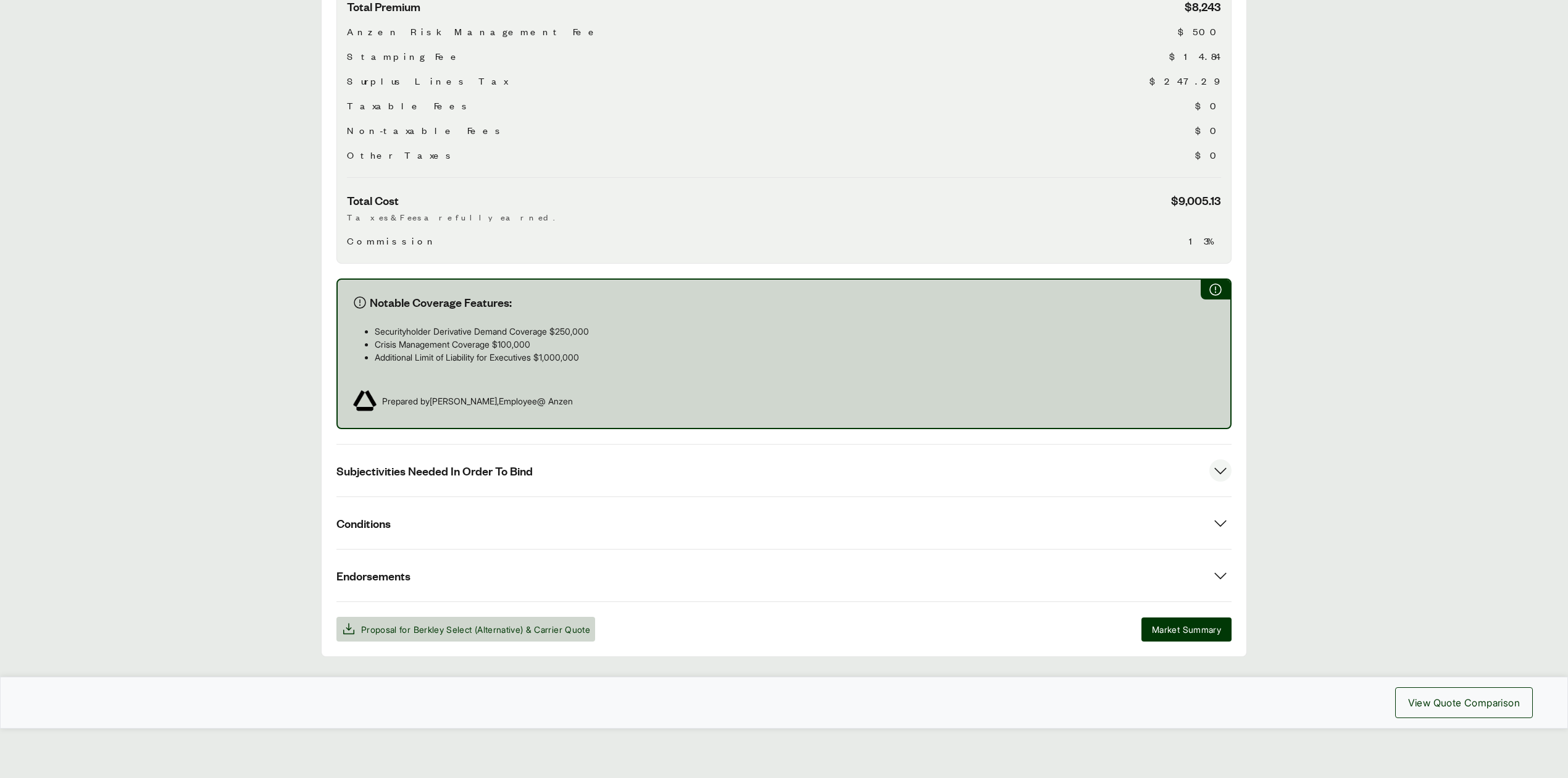
click at [526, 464] on span "Subjectivities Needed In Order To Bind" at bounding box center [434, 470] width 196 height 16
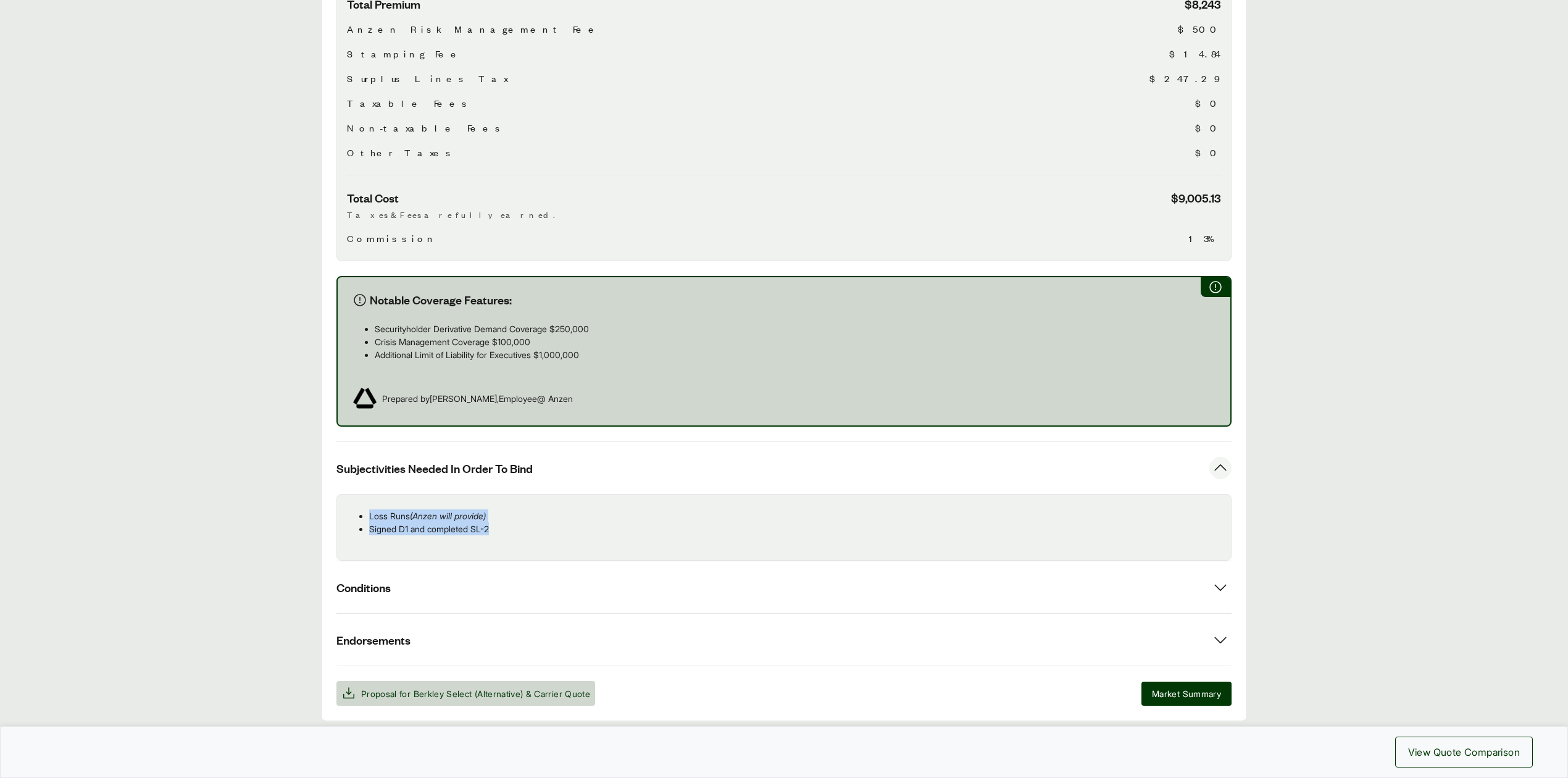
drag, startPoint x: 369, startPoint y: 515, endPoint x: 504, endPoint y: 527, distance: 135.5
click at [504, 527] on ul "Loss Runs (Anzen will provide) Signed D1 and completed SL-2" at bounding box center [784, 522] width 874 height 26
copy ul "Loss Runs (Anzen will provide) Signed D1 and completed SL-2"
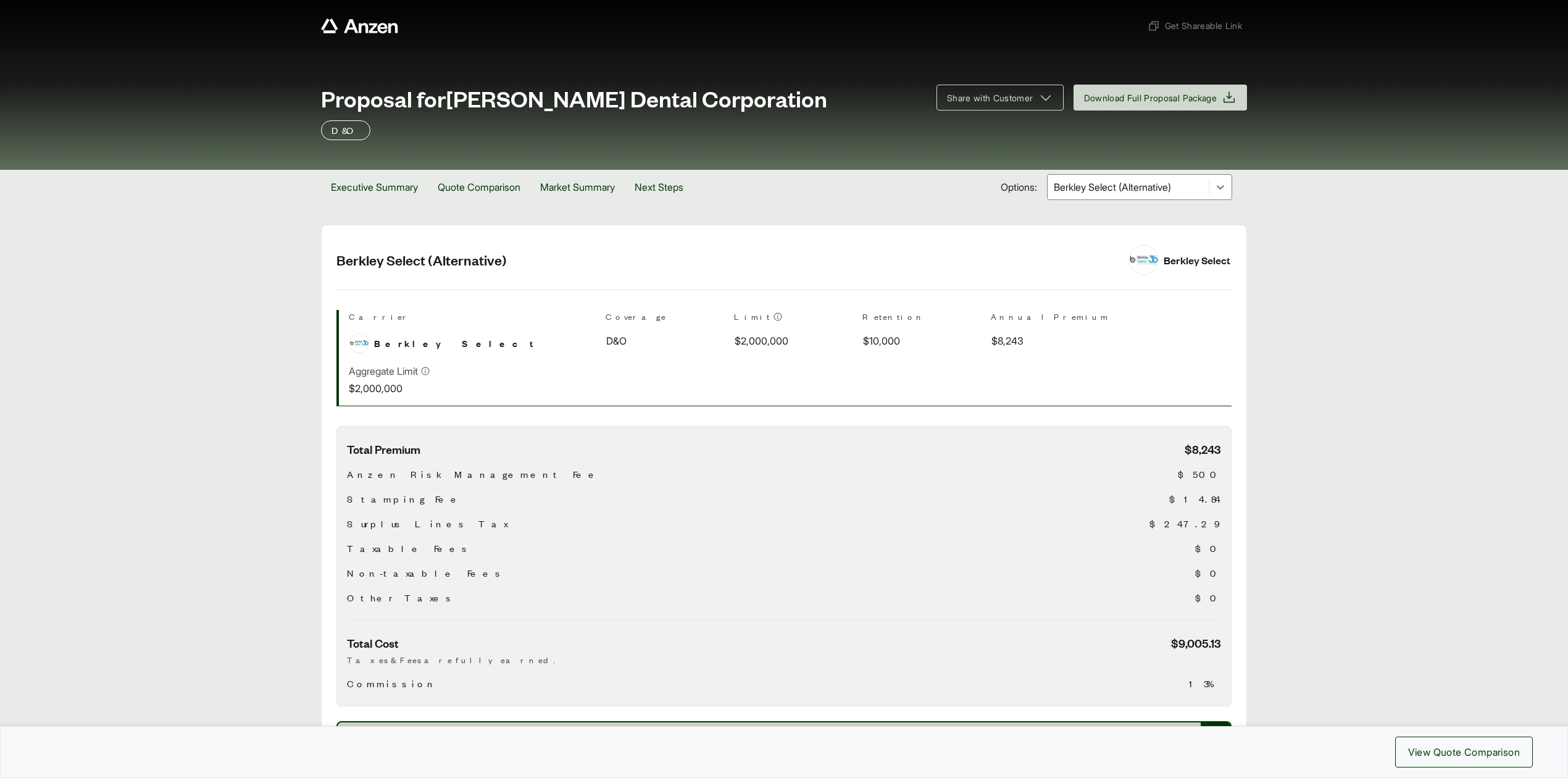
scroll to position [0, 0]
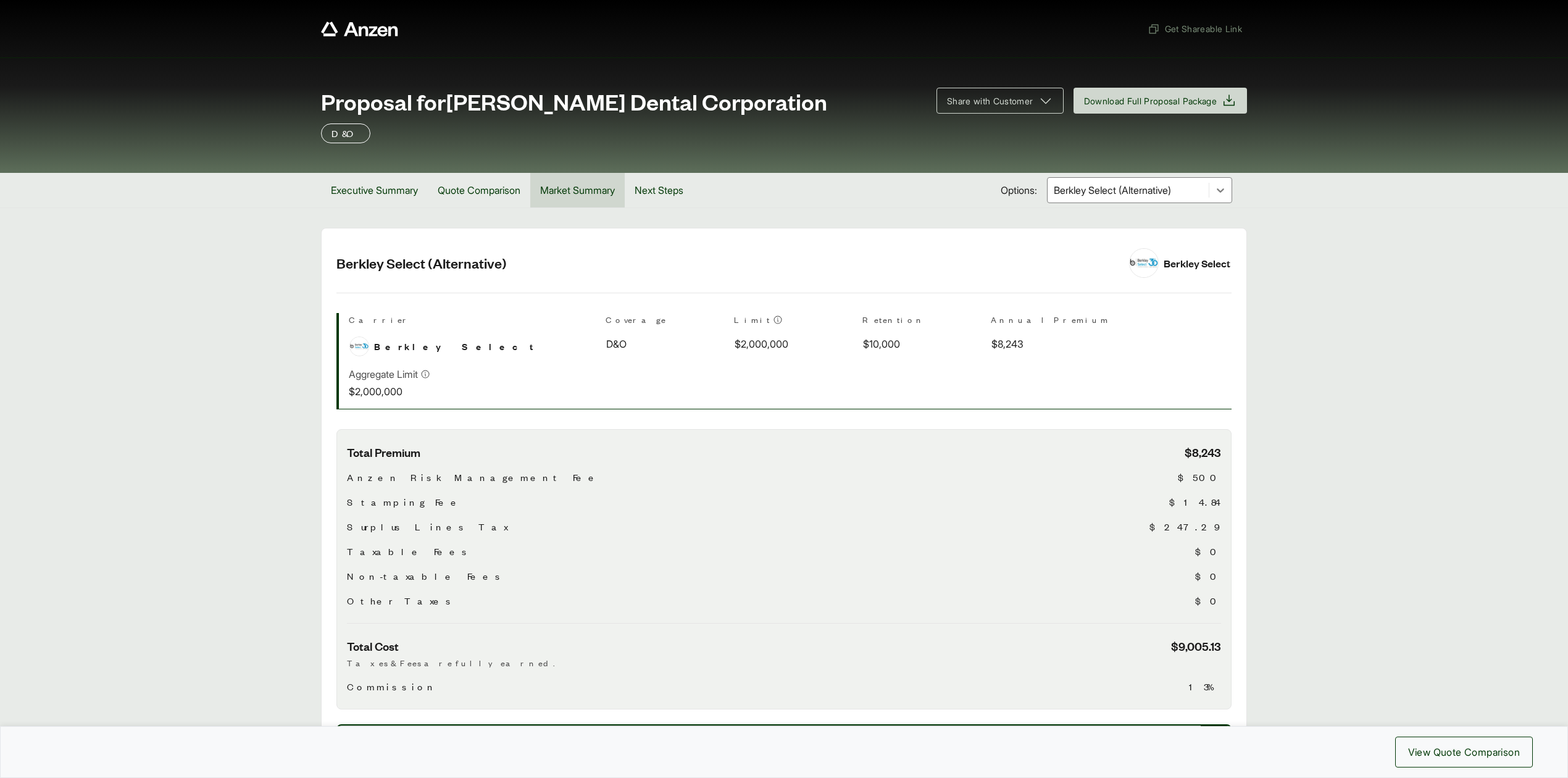
click at [558, 190] on button "Market Summary" at bounding box center [577, 190] width 94 height 35
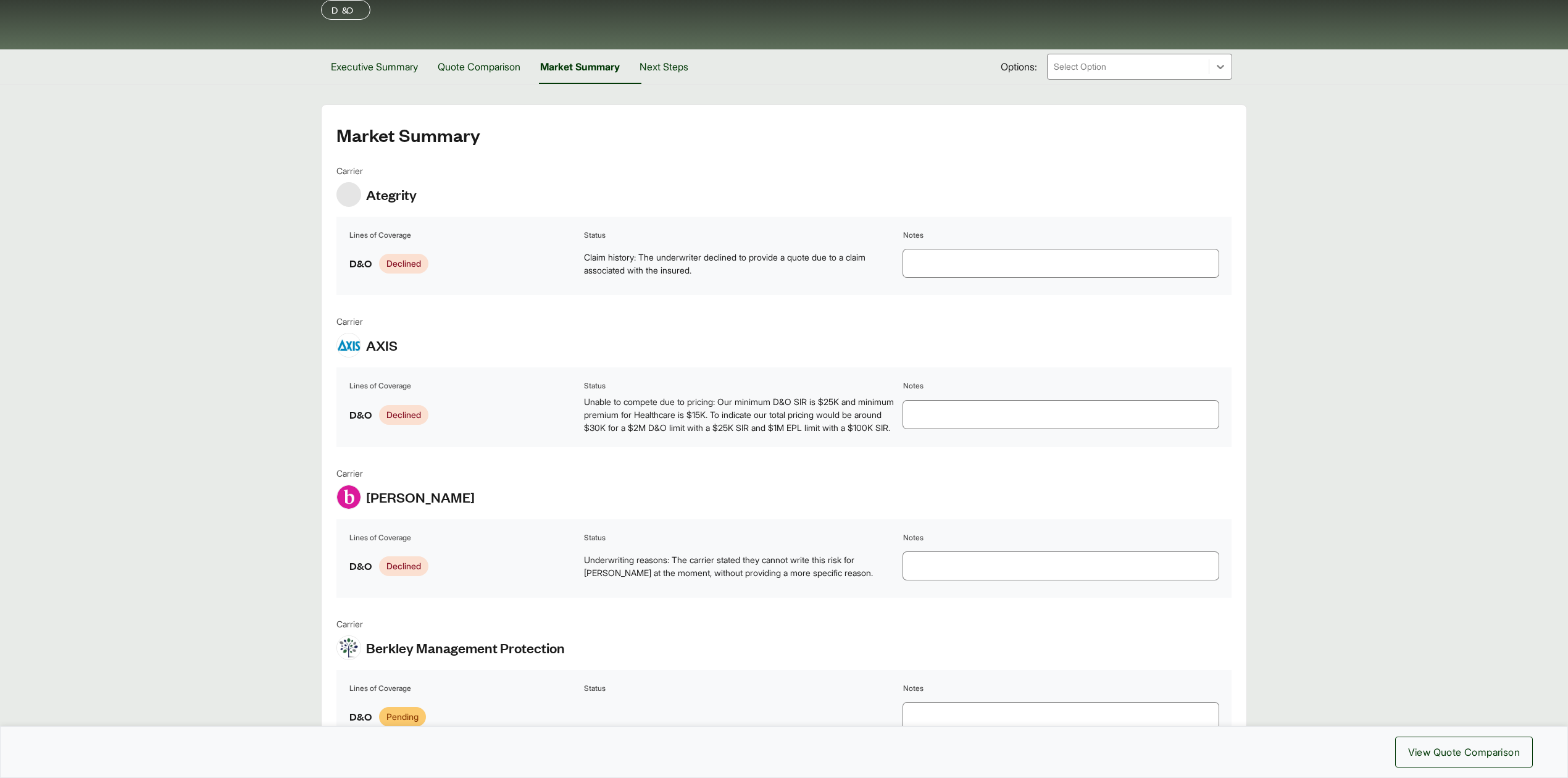
scroll to position [122, 0]
click at [381, 75] on button "Executive Summary" at bounding box center [374, 67] width 107 height 35
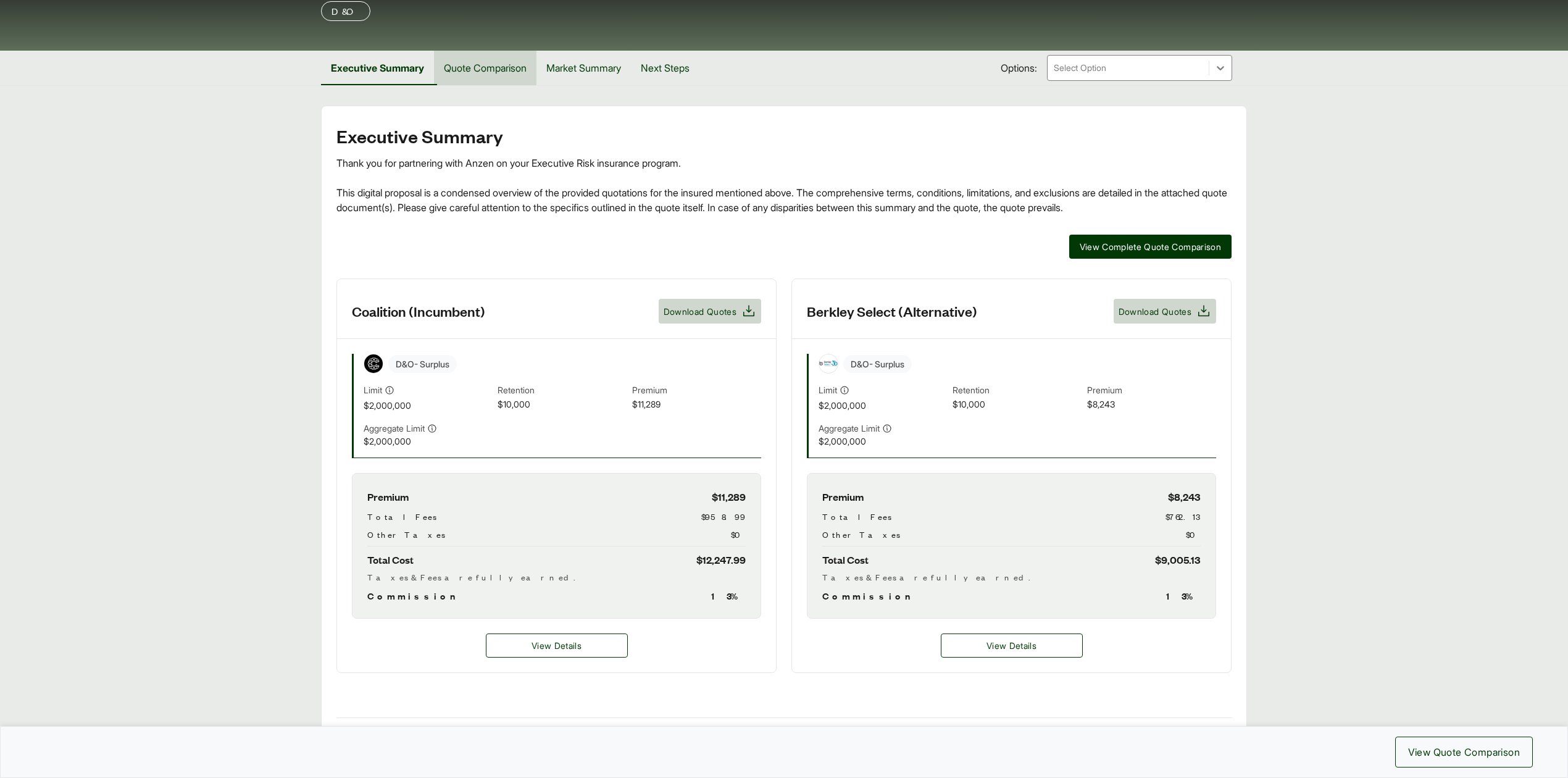
click at [485, 68] on button "Quote Comparison" at bounding box center [485, 67] width 102 height 35
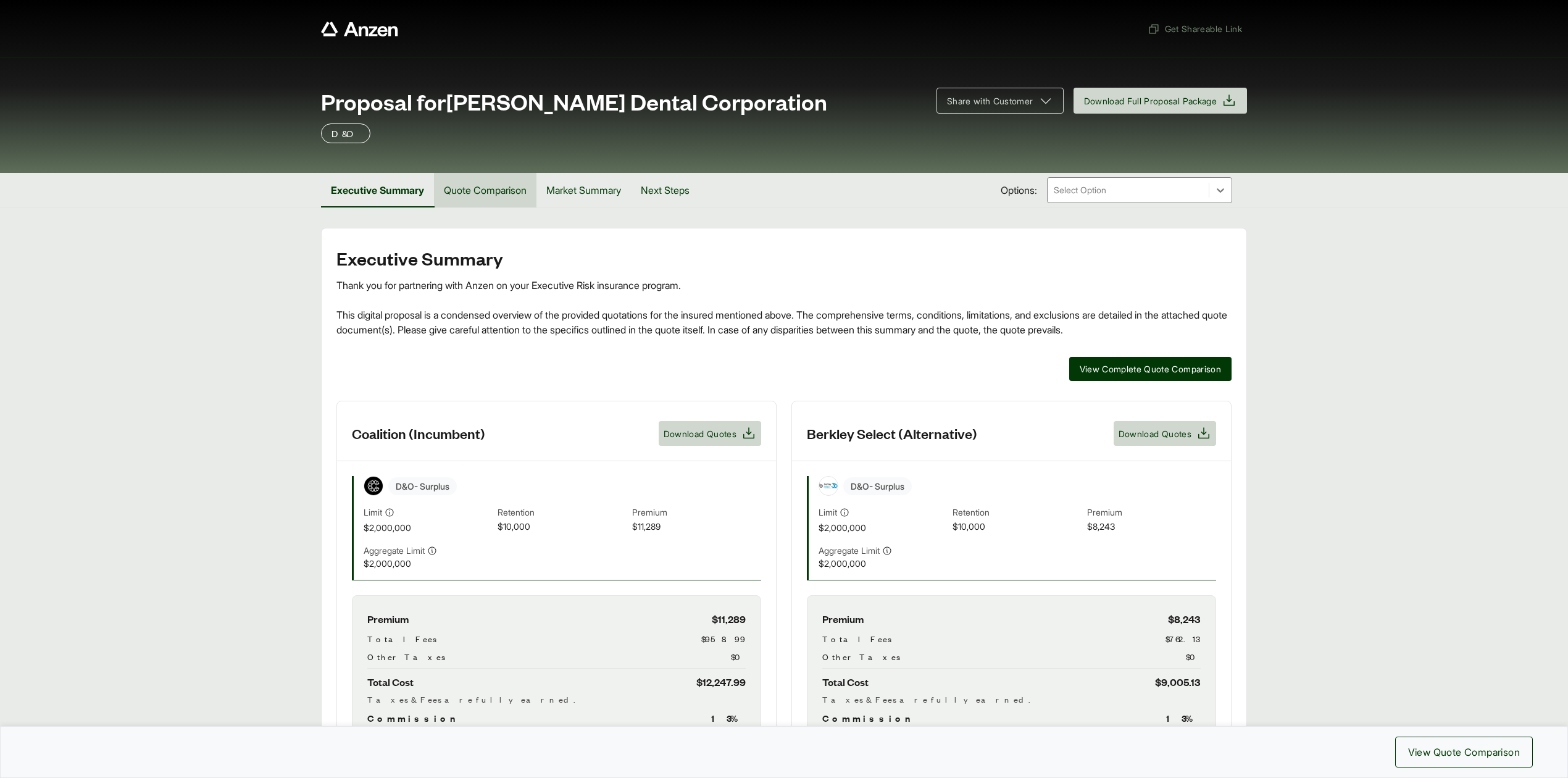
click at [509, 190] on button "Quote Comparison" at bounding box center [485, 190] width 102 height 35
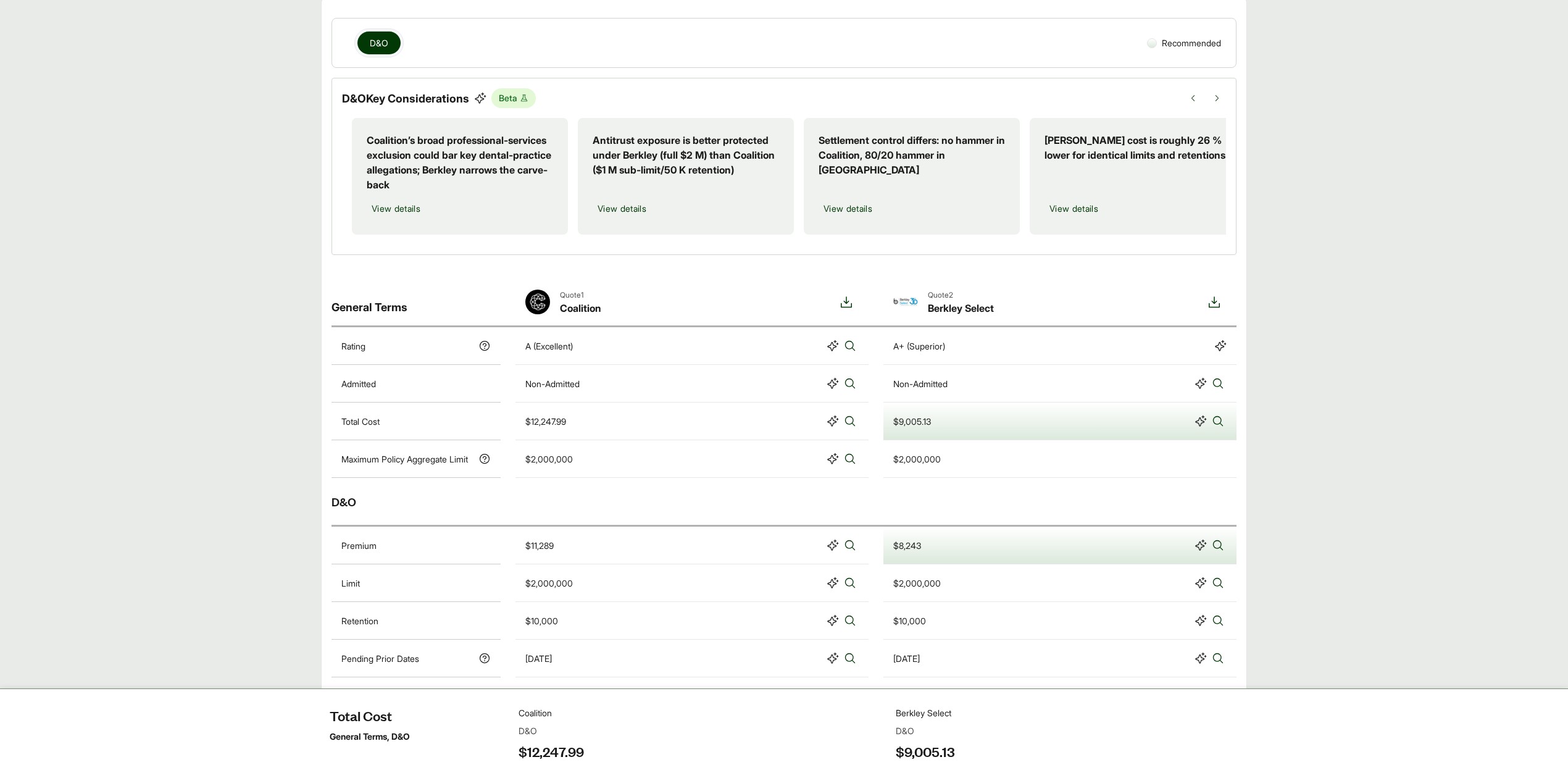
scroll to position [234, 0]
